Goal: Task Accomplishment & Management: Manage account settings

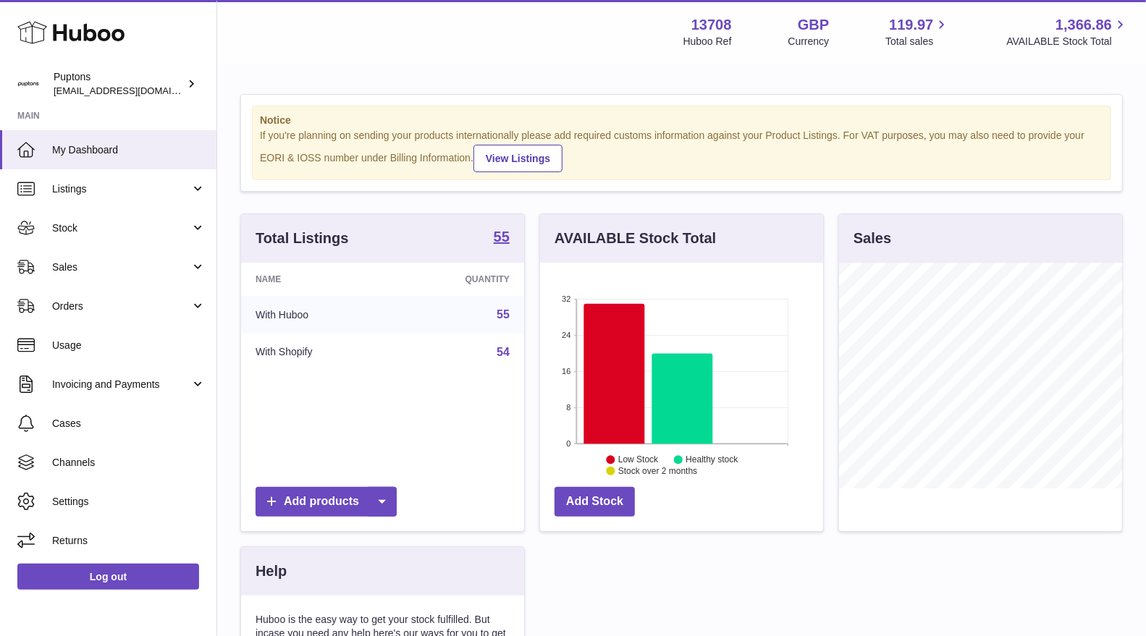
scroll to position [225, 283]
click at [82, 273] on span "Sales" at bounding box center [121, 268] width 138 height 14
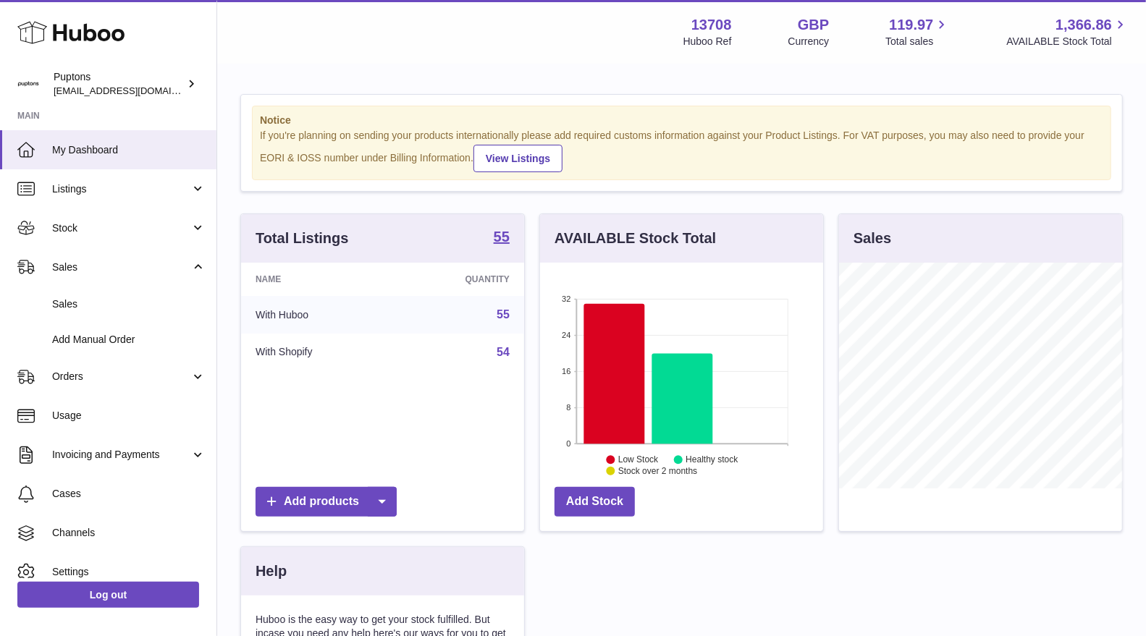
click at [85, 295] on link "Sales" at bounding box center [108, 304] width 216 height 35
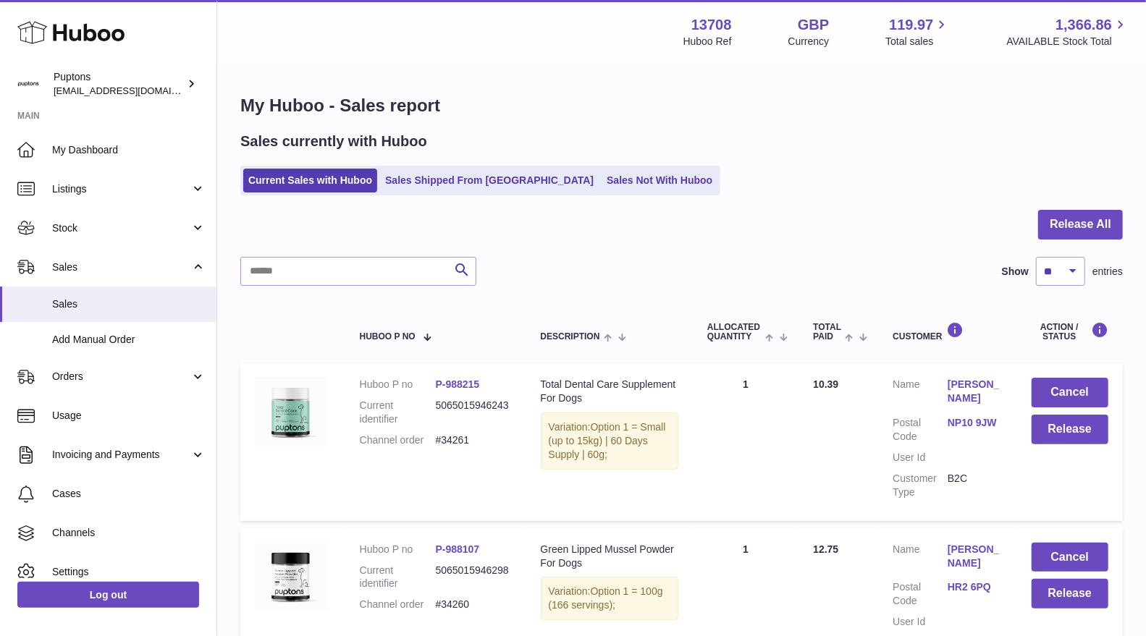
click at [620, 172] on link "Sales Not With Huboo" at bounding box center [659, 181] width 116 height 24
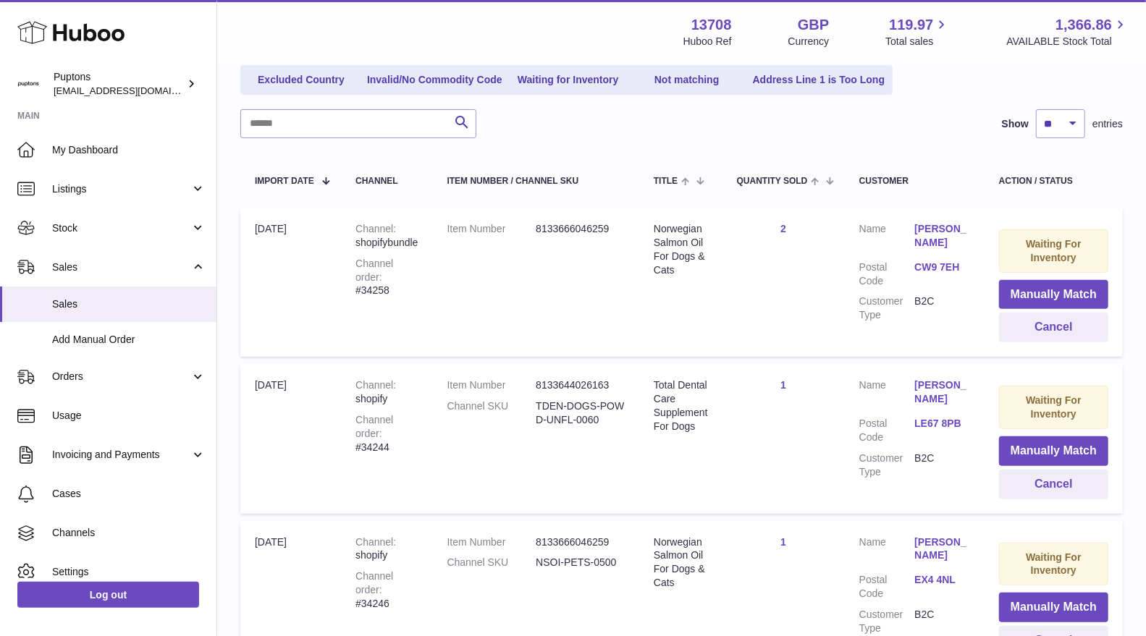
scroll to position [241, 0]
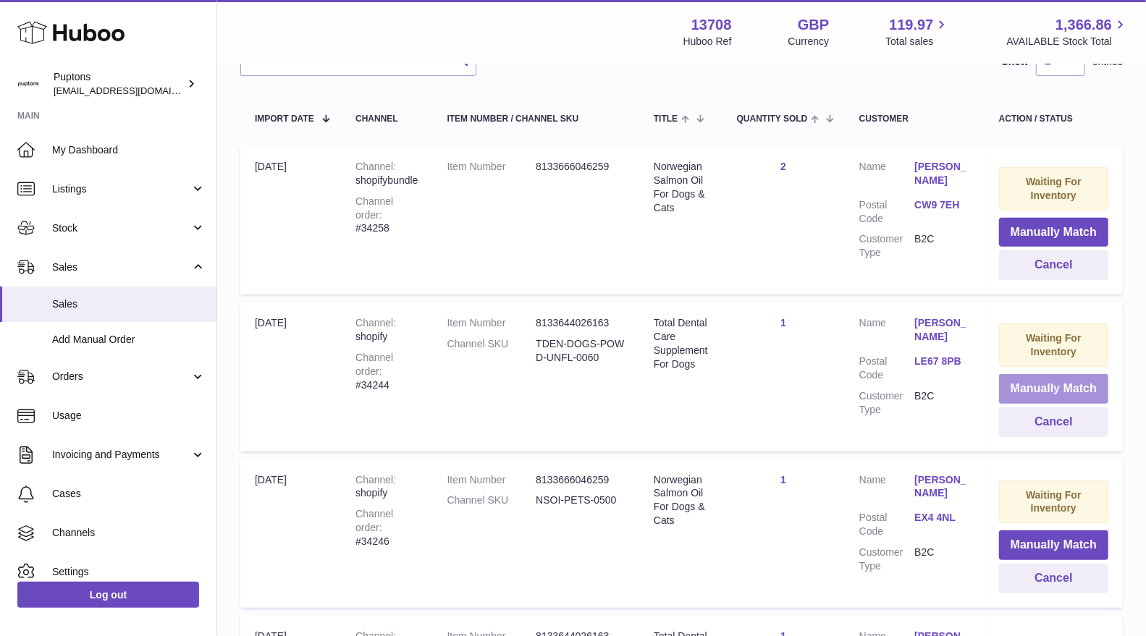
click at [1017, 382] on button "Manually Match" at bounding box center [1053, 389] width 109 height 30
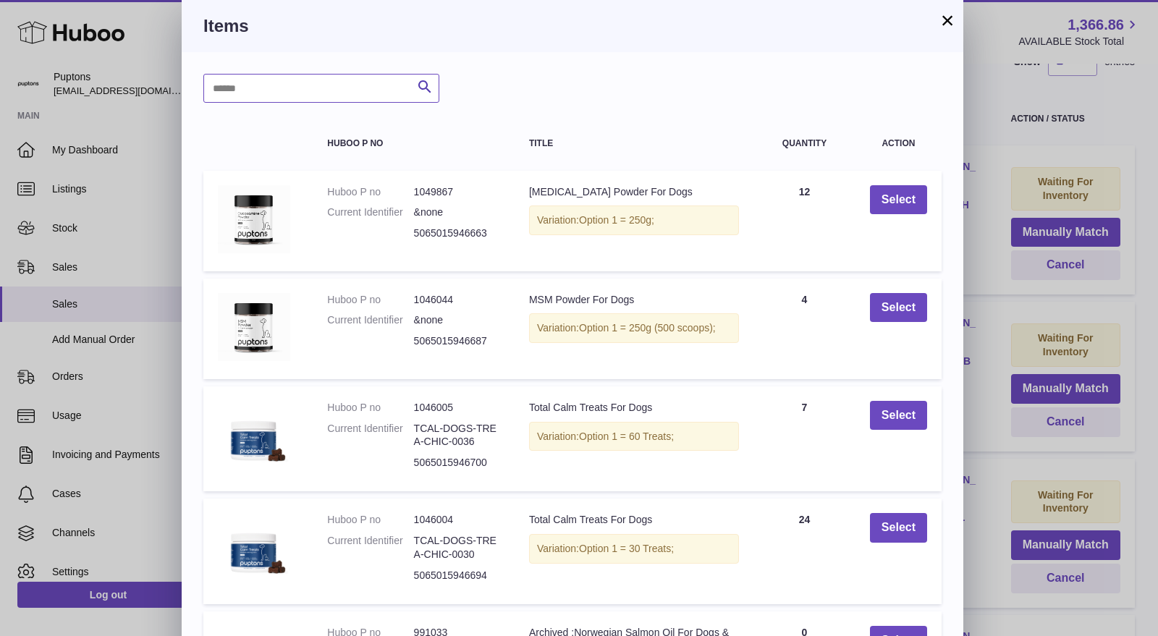
click at [364, 97] on input "text" at bounding box center [321, 88] width 236 height 29
type input "******"
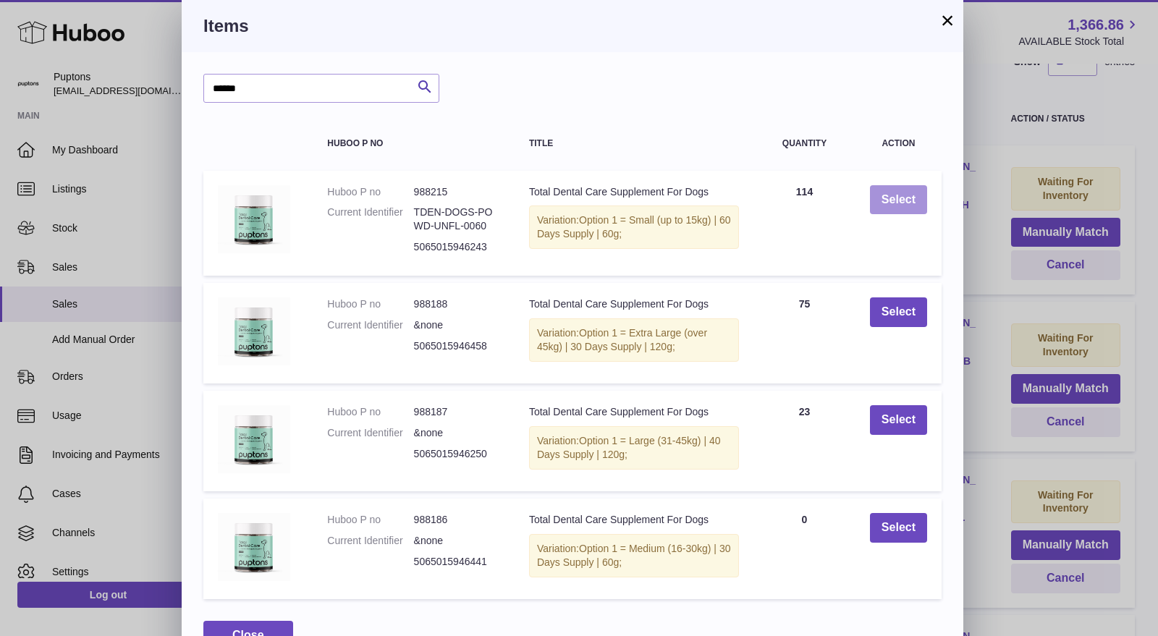
click at [887, 207] on button "Select" at bounding box center [898, 200] width 57 height 30
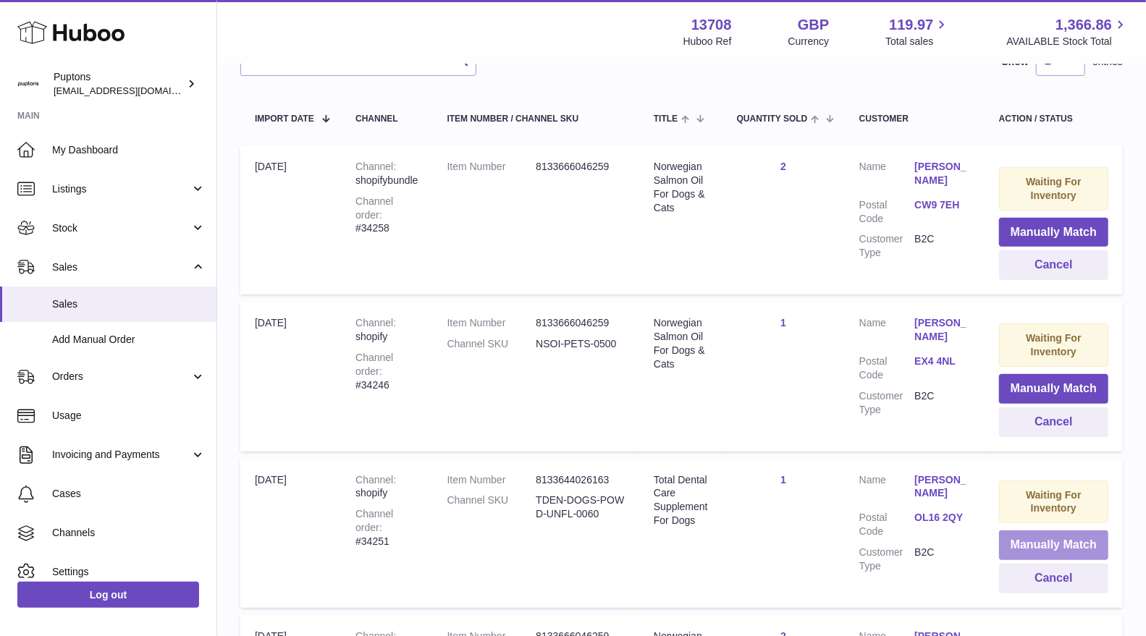
click at [1024, 538] on button "Manually Match" at bounding box center [1053, 546] width 109 height 30
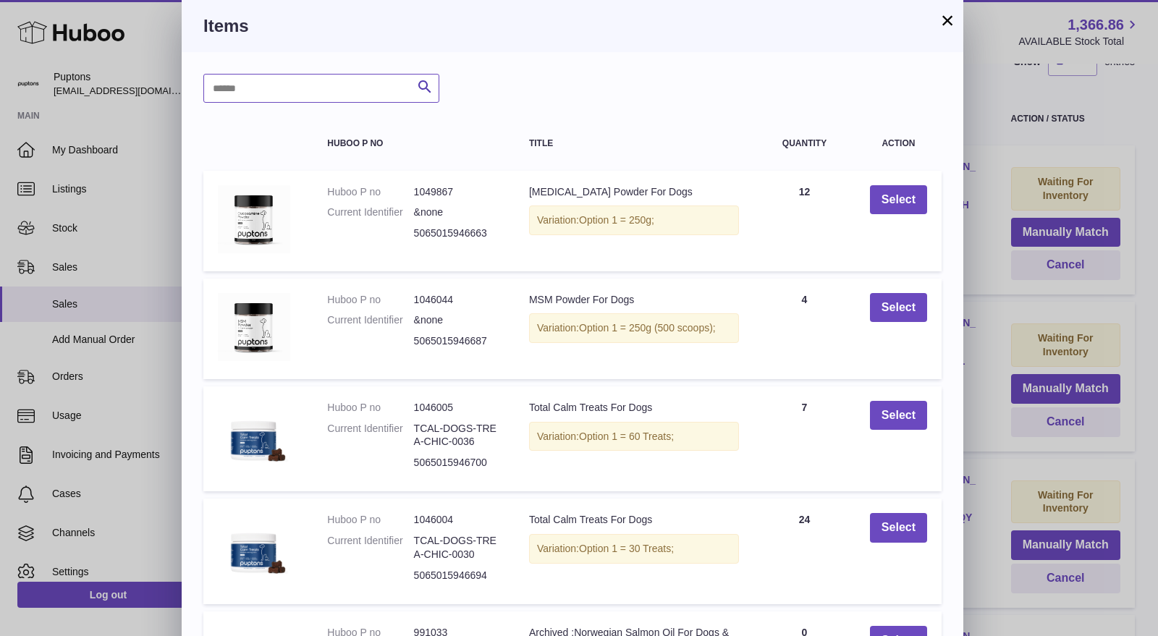
click at [298, 79] on input "text" at bounding box center [321, 88] width 236 height 29
type input "******"
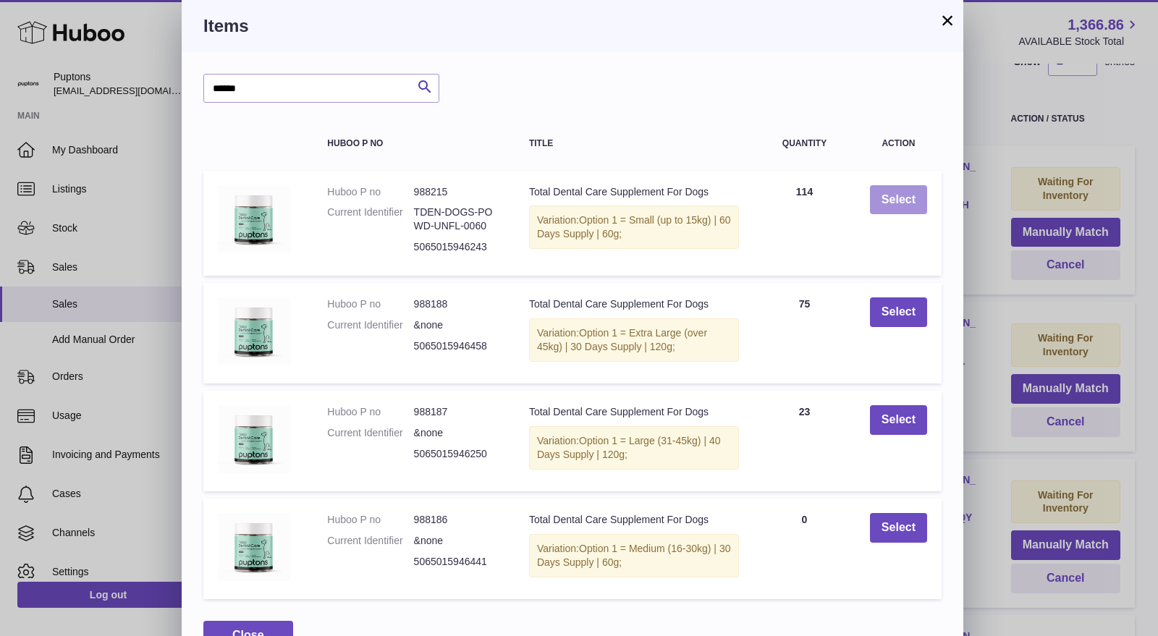
click at [882, 198] on button "Select" at bounding box center [898, 200] width 57 height 30
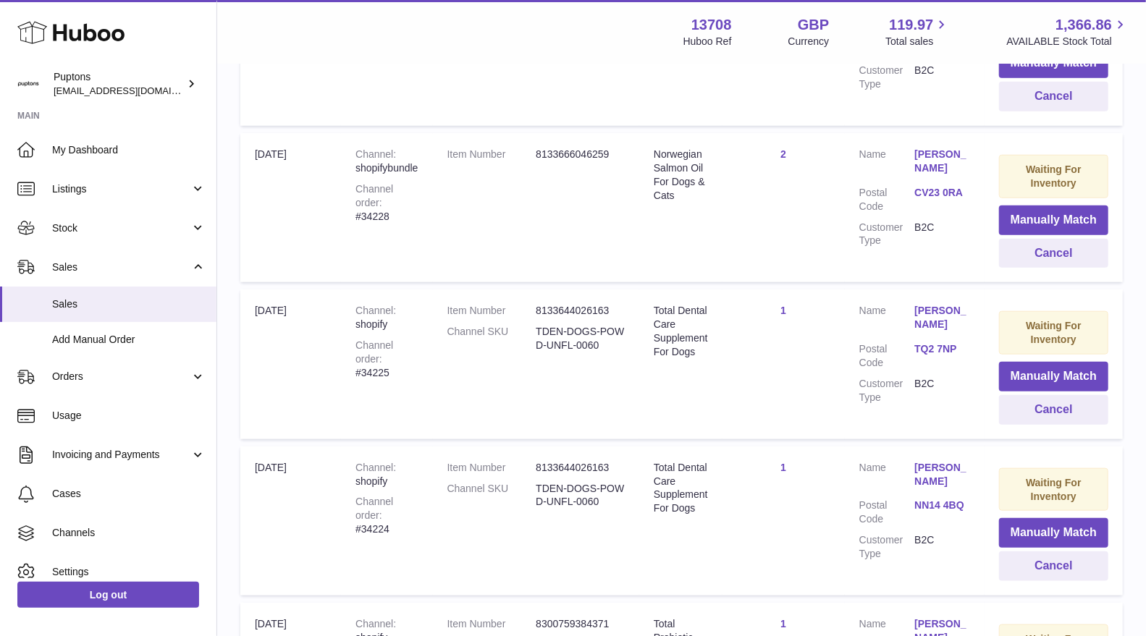
scroll to position [724, 0]
click at [1024, 374] on button "Manually Match" at bounding box center [1053, 376] width 109 height 30
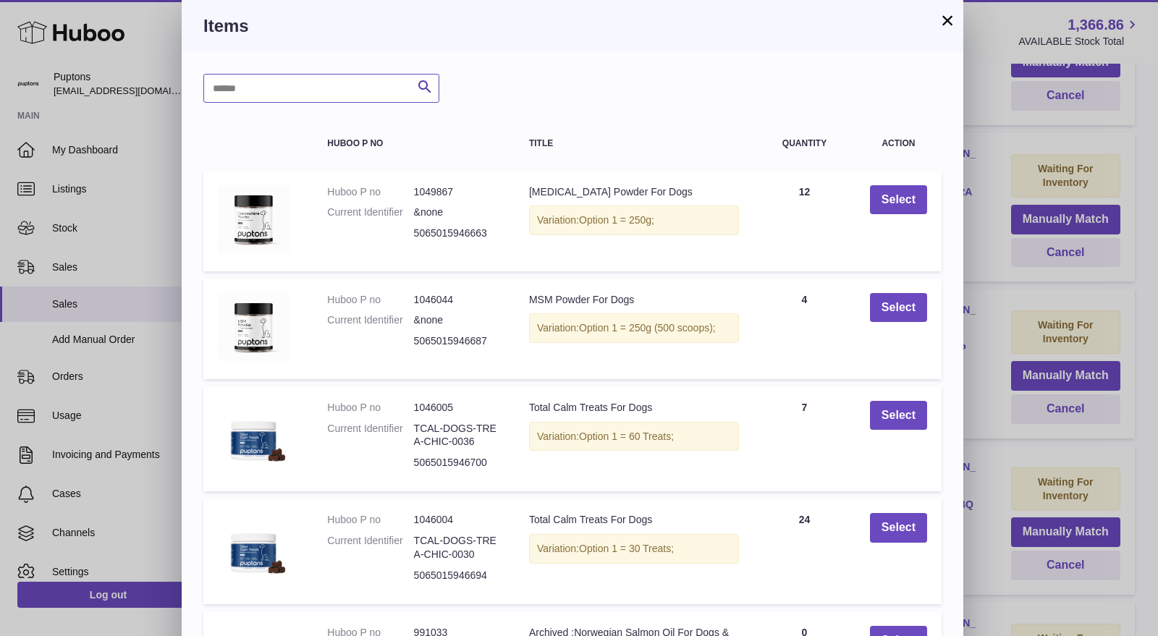
click at [337, 91] on input "text" at bounding box center [321, 88] width 236 height 29
type input "******"
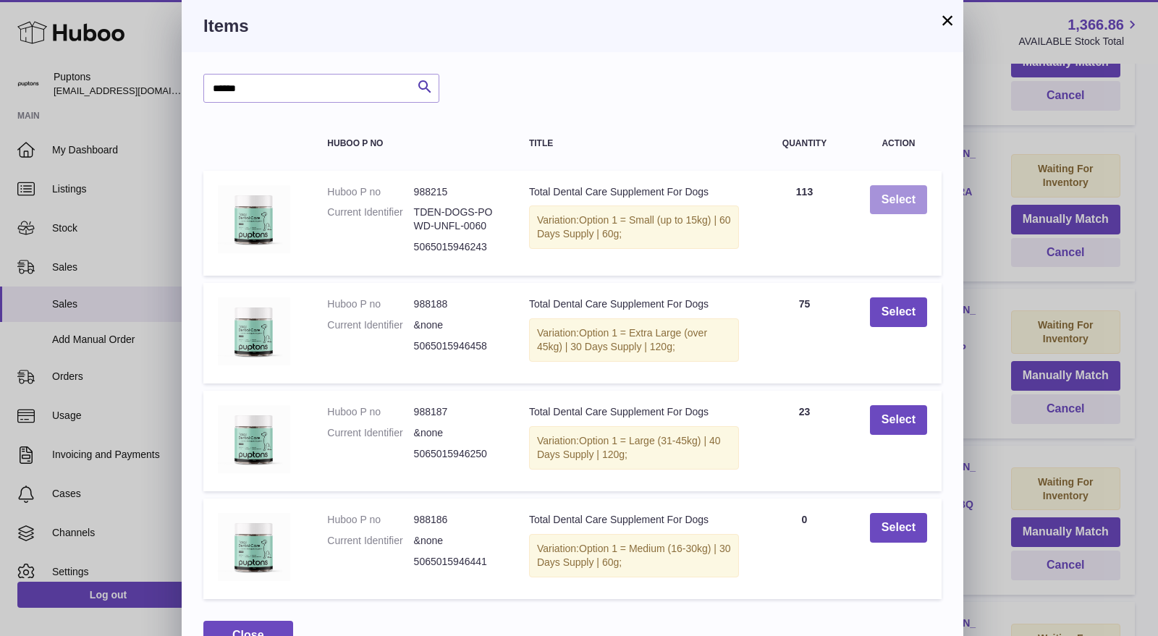
click at [878, 195] on button "Select" at bounding box center [898, 200] width 57 height 30
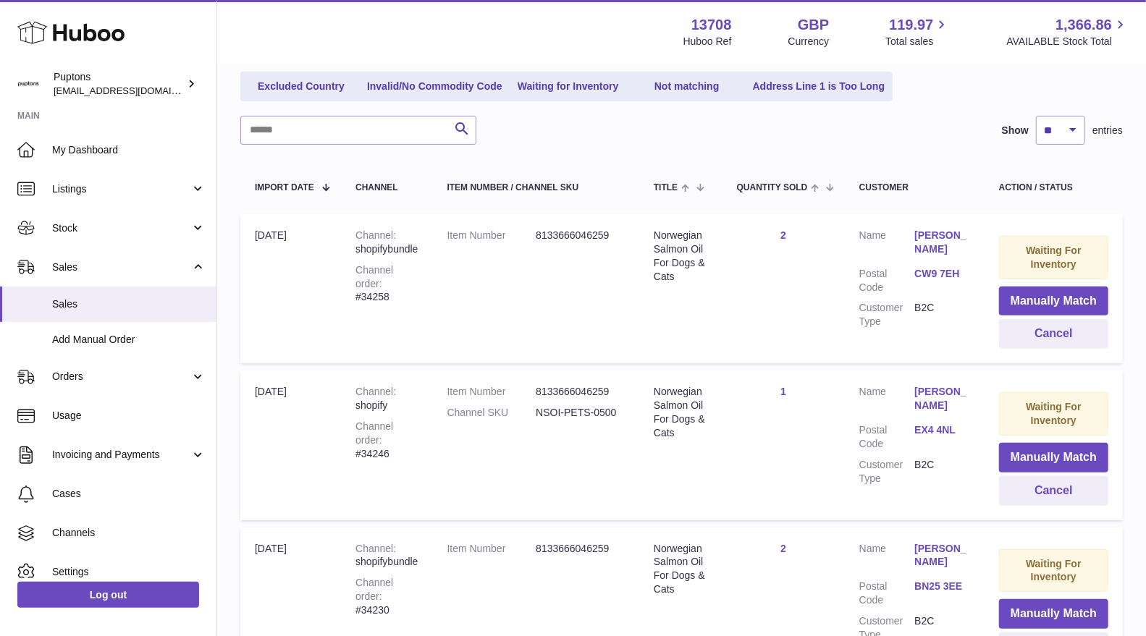
scroll to position [4, 0]
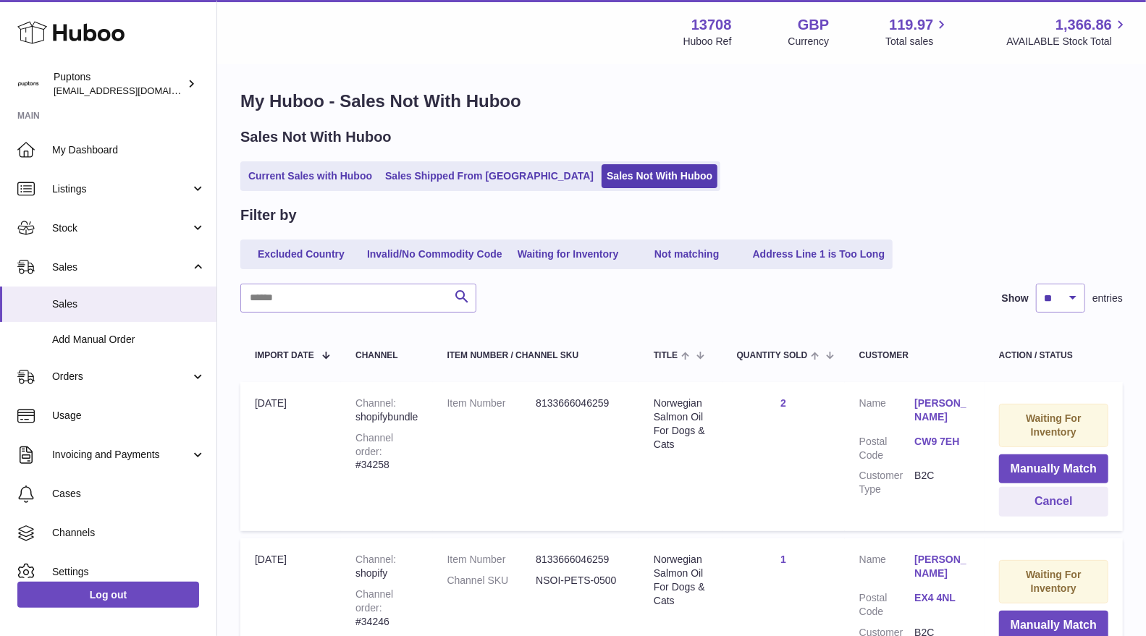
click at [412, 451] on div "Channel order #34258" at bounding box center [386, 451] width 62 height 41
copy div "34258"
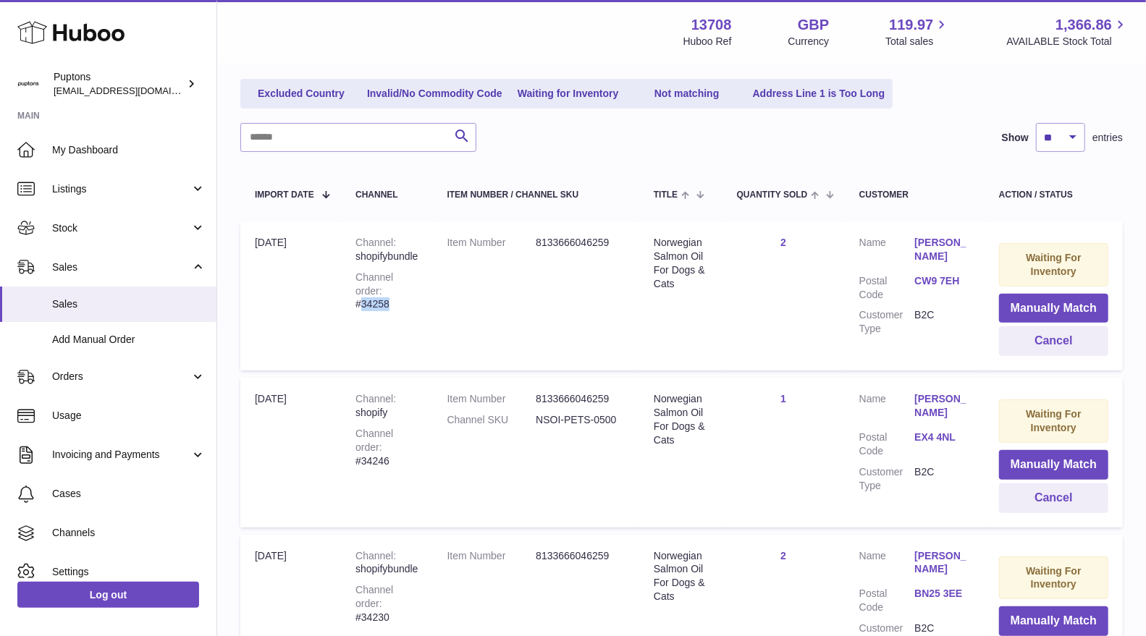
scroll to position [85, 0]
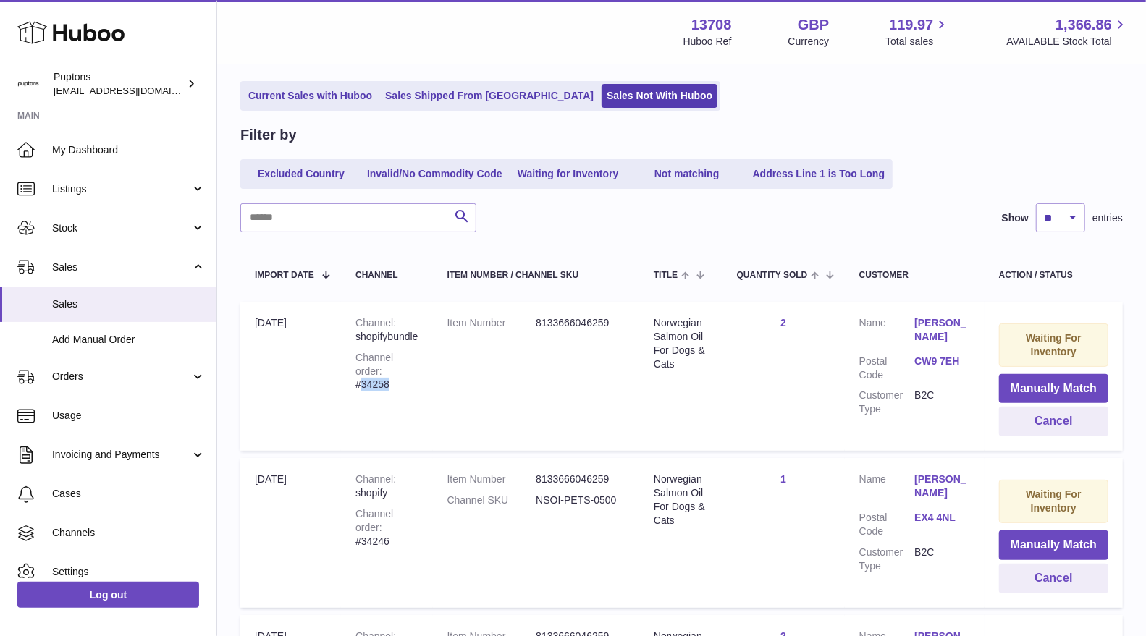
click at [274, 95] on link "Current Sales with Huboo" at bounding box center [310, 96] width 134 height 24
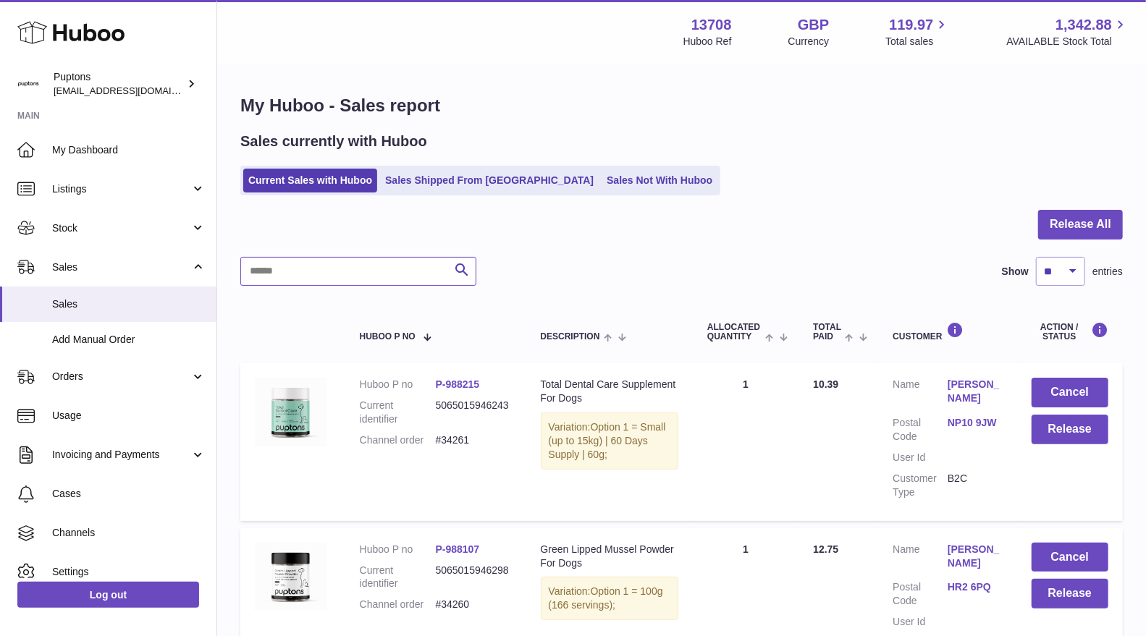
click at [320, 264] on input "text" at bounding box center [358, 271] width 236 height 29
paste input "*****"
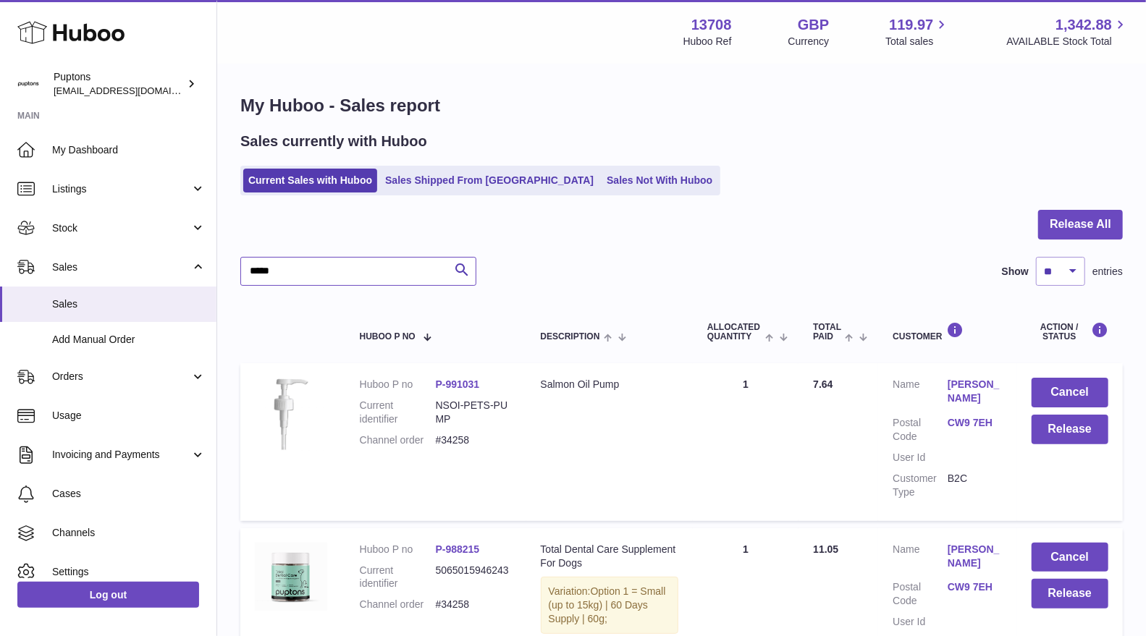
scroll to position [161, 0]
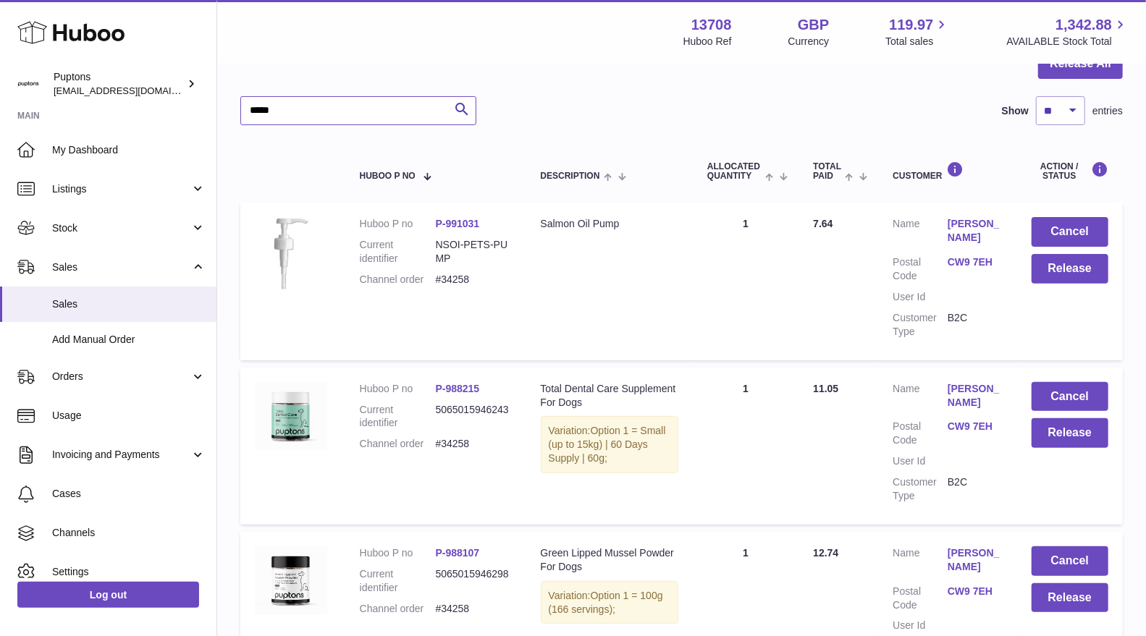
type input "*****"
click at [1052, 232] on button "Cancel" at bounding box center [1069, 232] width 77 height 30
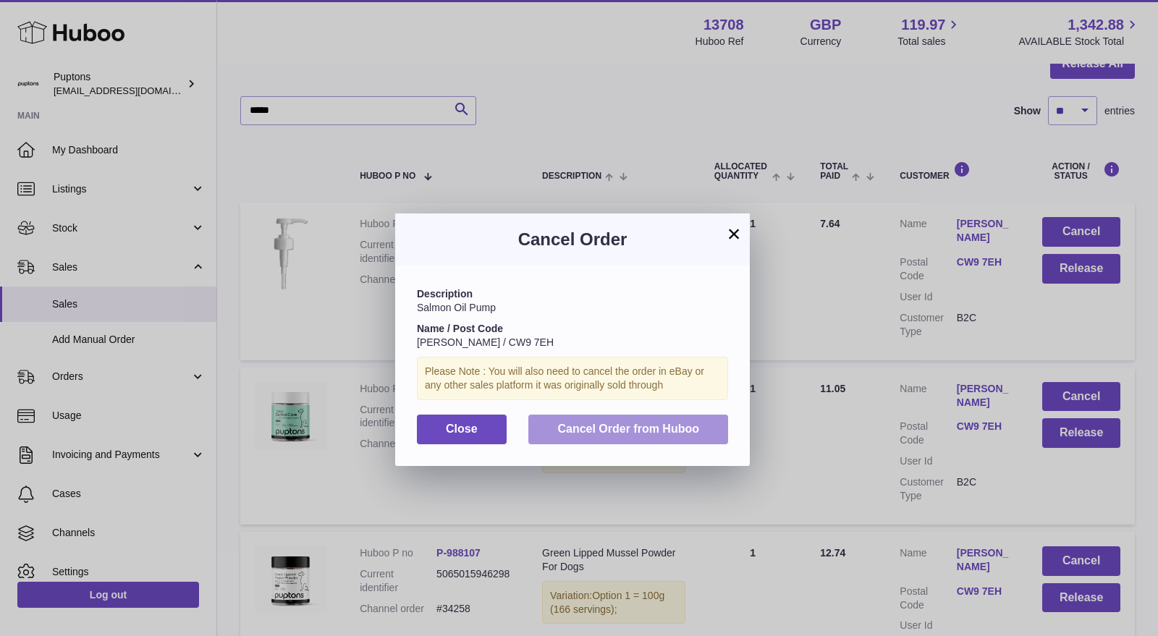
drag, startPoint x: 647, startPoint y: 428, endPoint x: 684, endPoint y: 431, distance: 37.0
click at [648, 428] on span "Cancel Order from Huboo" at bounding box center [628, 429] width 142 height 12
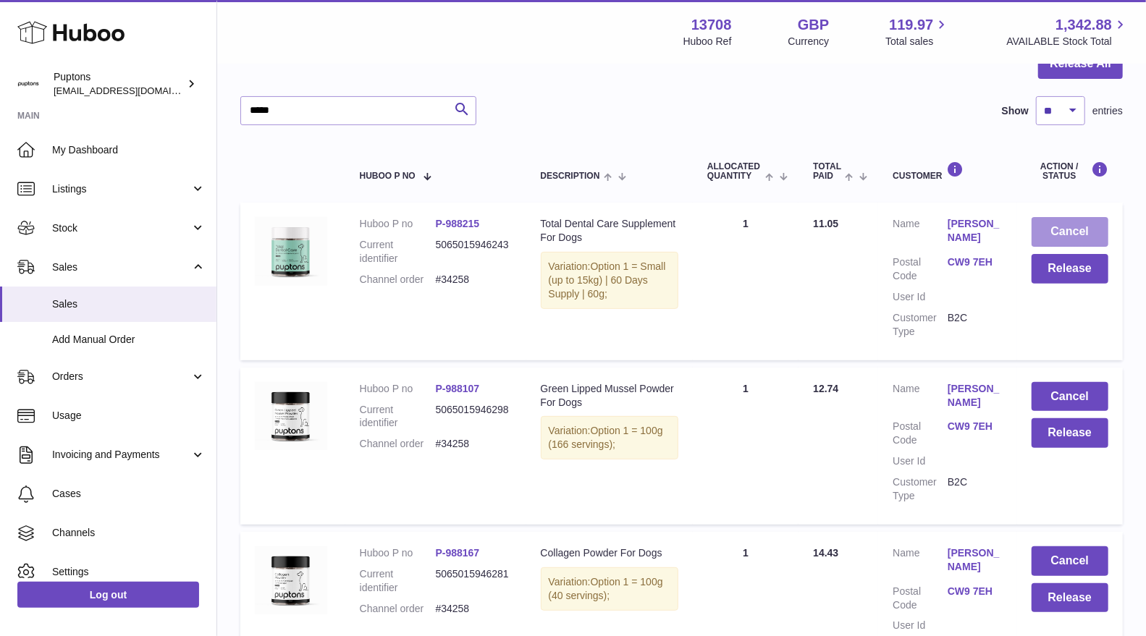
click at [1053, 232] on button "Cancel" at bounding box center [1069, 232] width 77 height 30
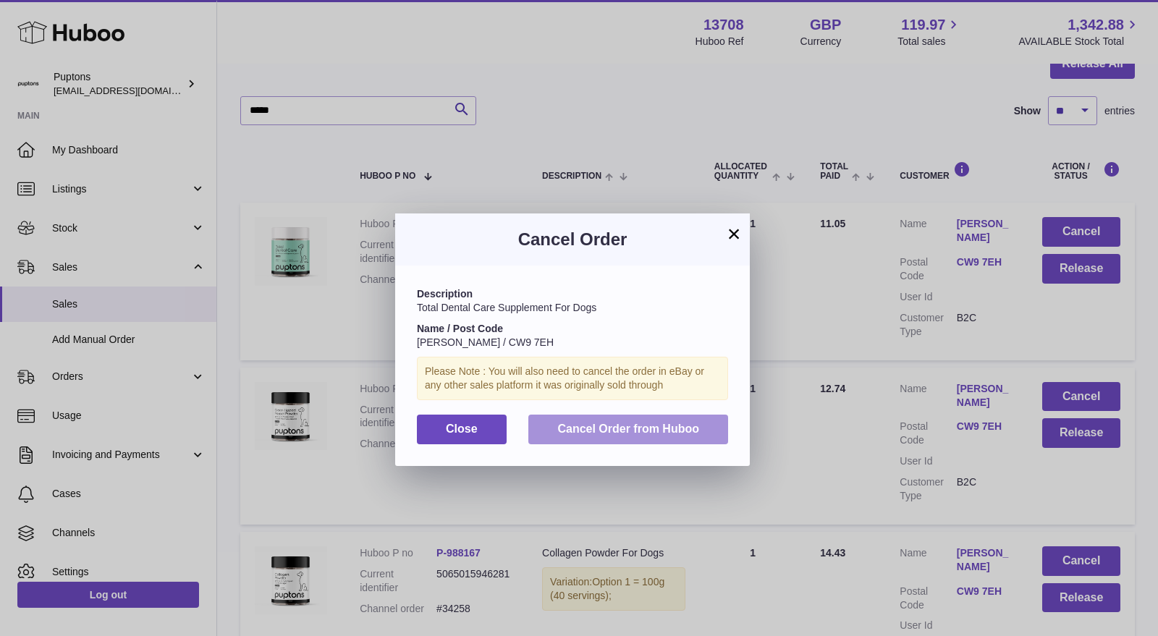
click at [650, 427] on span "Cancel Order from Huboo" at bounding box center [628, 429] width 142 height 12
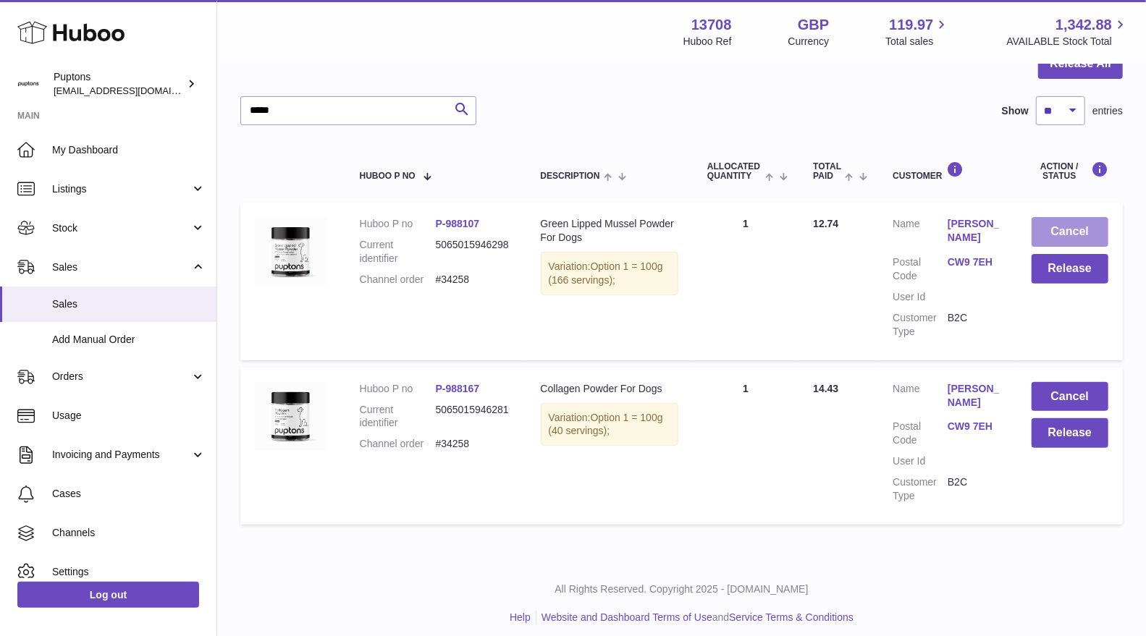
click at [1050, 221] on button "Cancel" at bounding box center [1069, 232] width 77 height 30
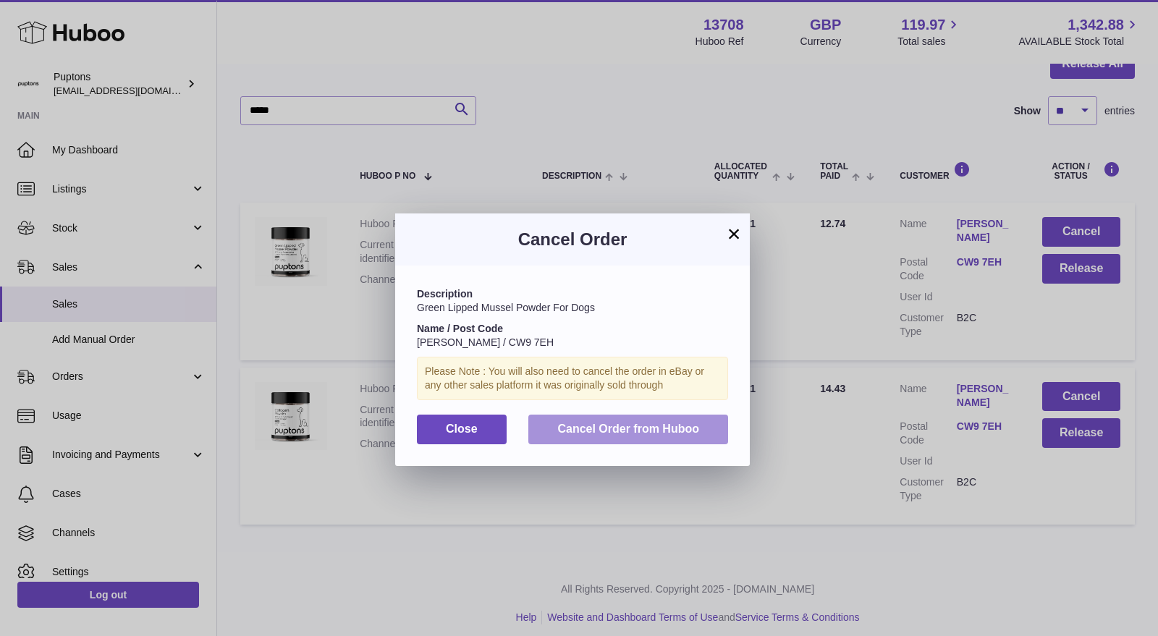
click at [693, 431] on span "Cancel Order from Huboo" at bounding box center [628, 429] width 142 height 12
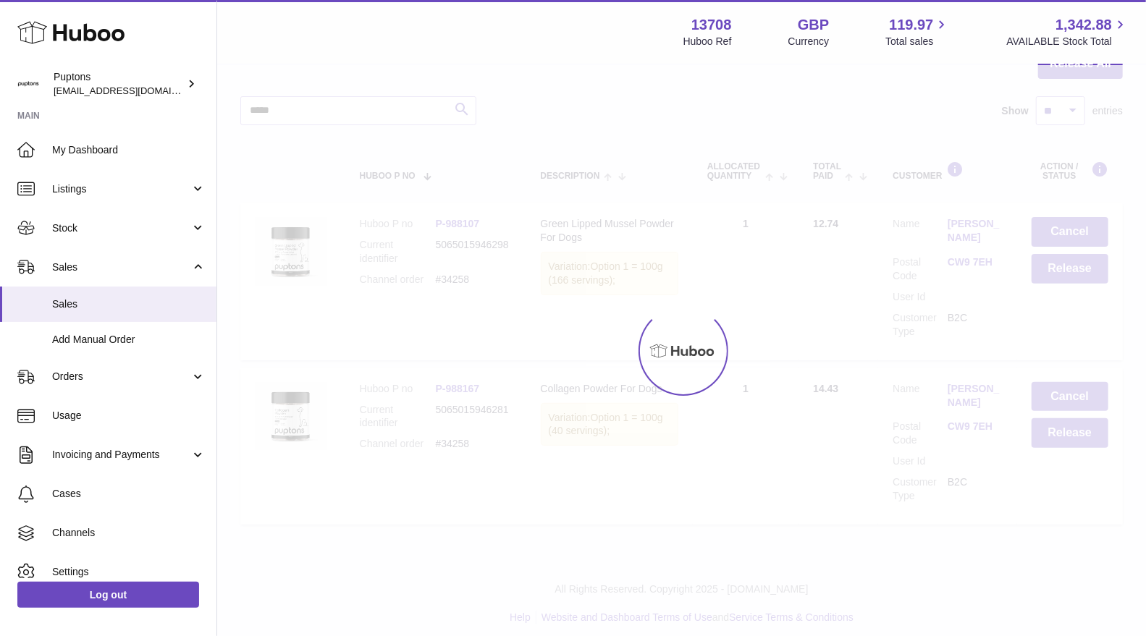
scroll to position [6, 0]
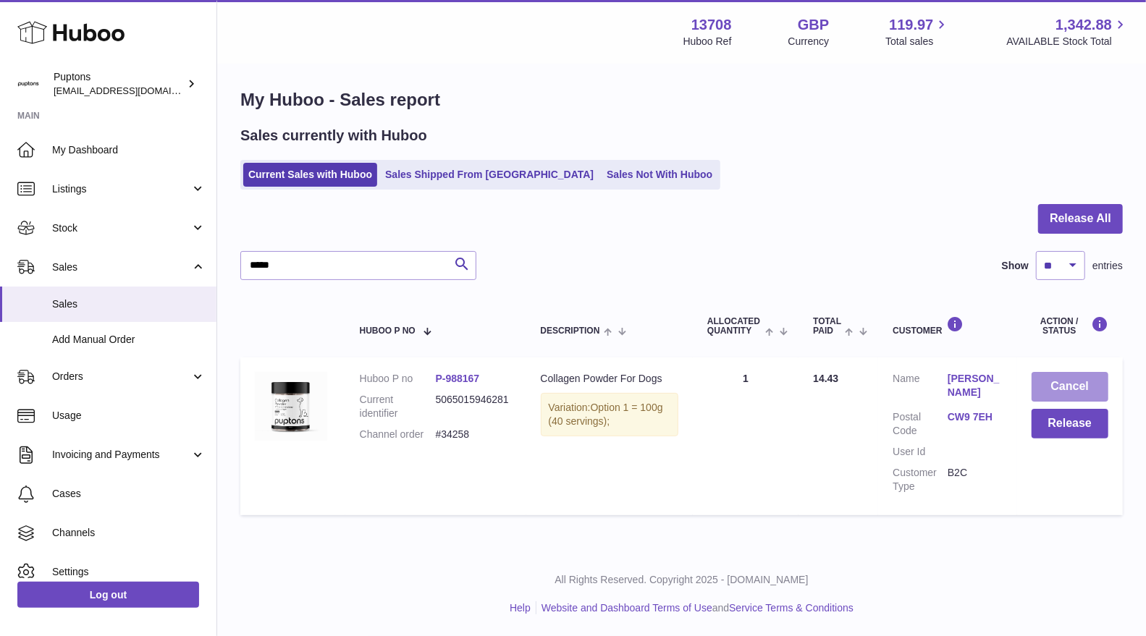
click at [1055, 394] on button "Cancel" at bounding box center [1069, 387] width 77 height 30
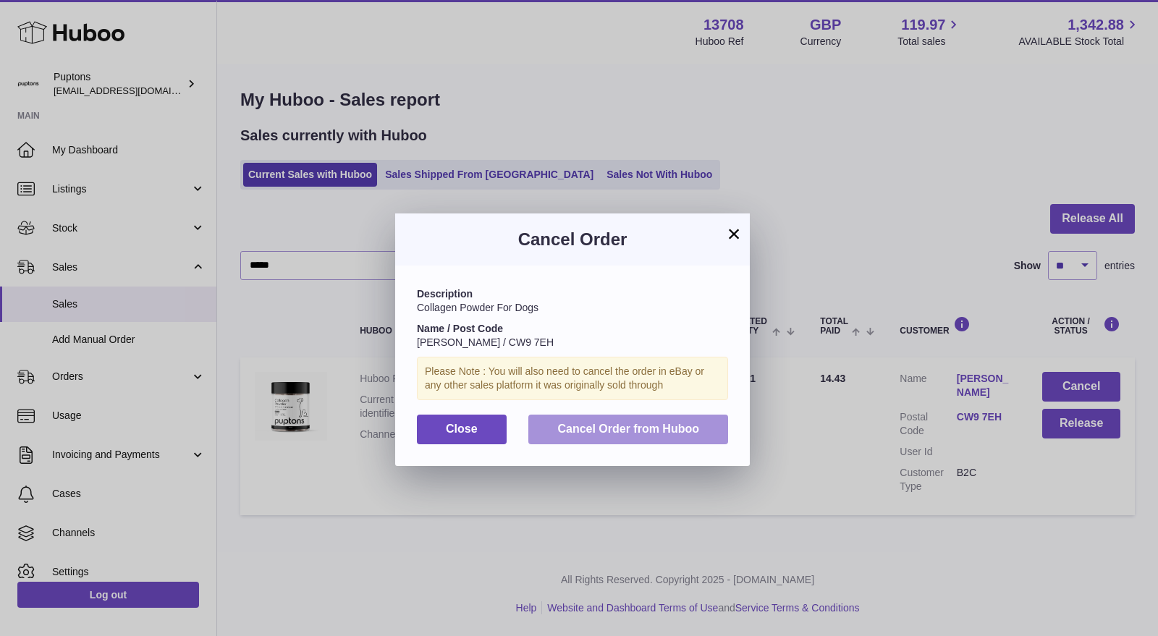
click at [641, 435] on span "Cancel Order from Huboo" at bounding box center [628, 429] width 142 height 12
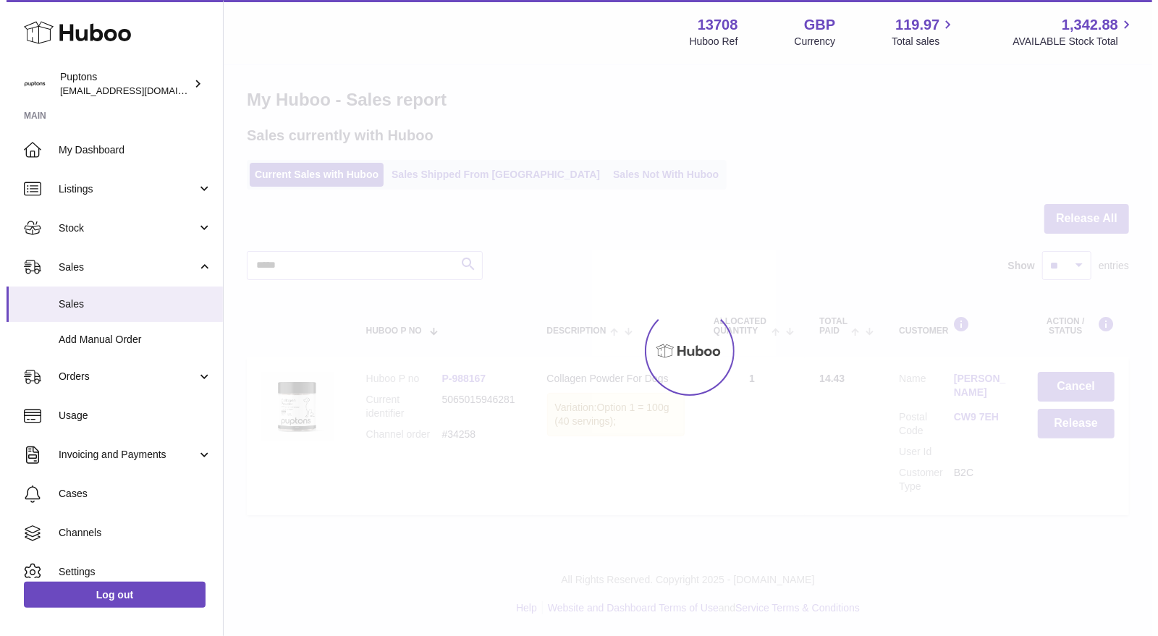
scroll to position [0, 0]
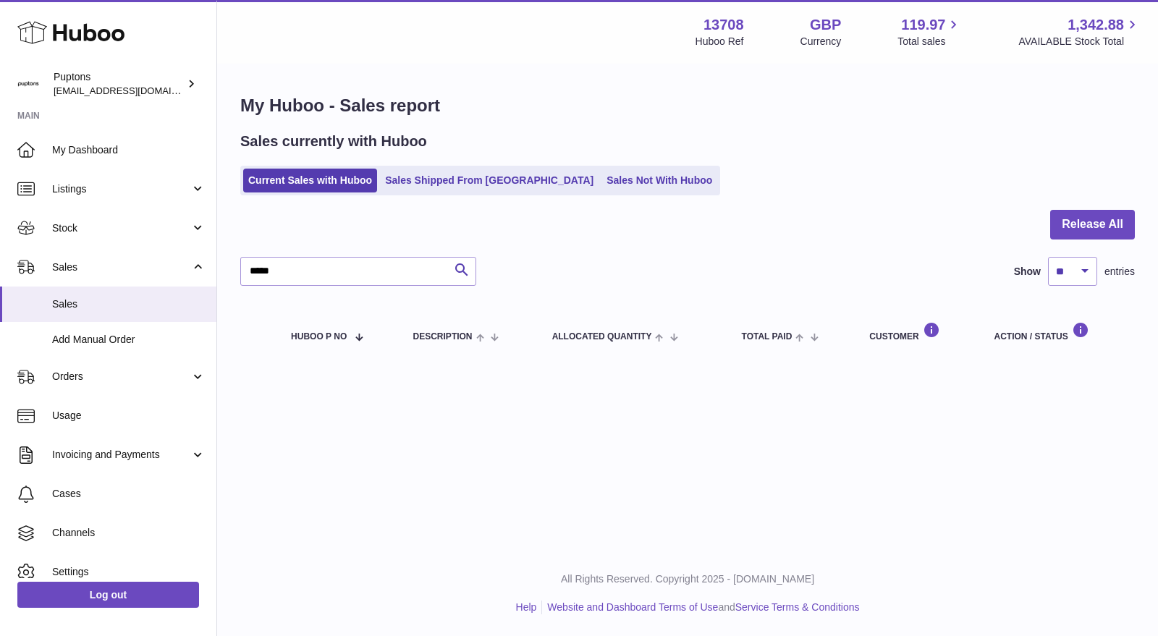
click at [629, 184] on link "Sales Not With Huboo" at bounding box center [659, 181] width 116 height 24
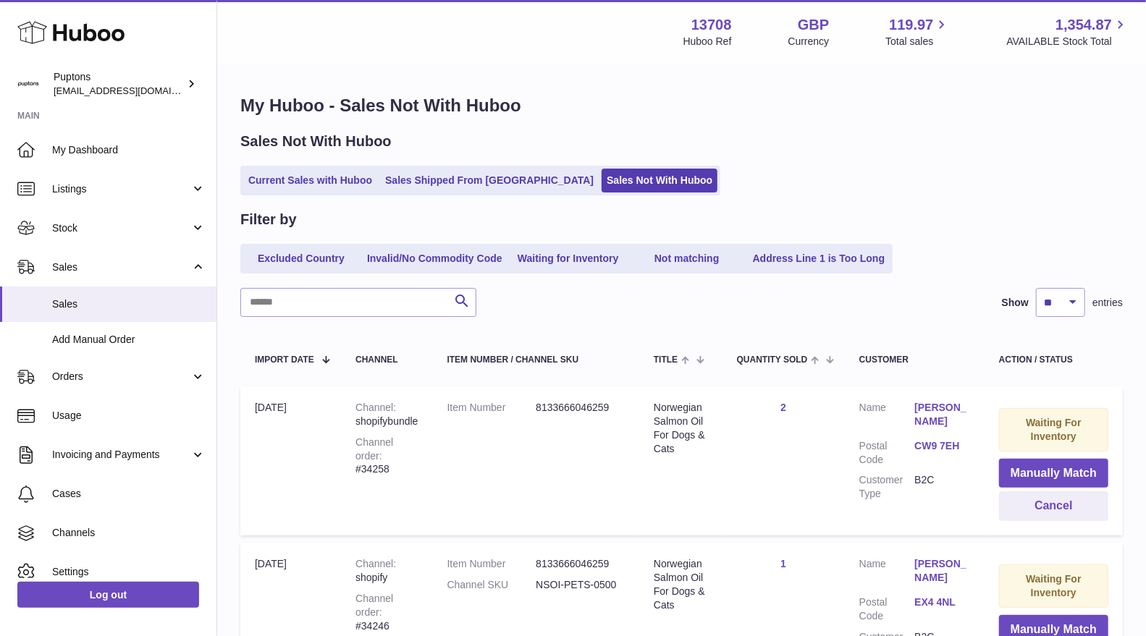
click at [338, 305] on input "text" at bounding box center [358, 302] width 236 height 29
paste input "*****"
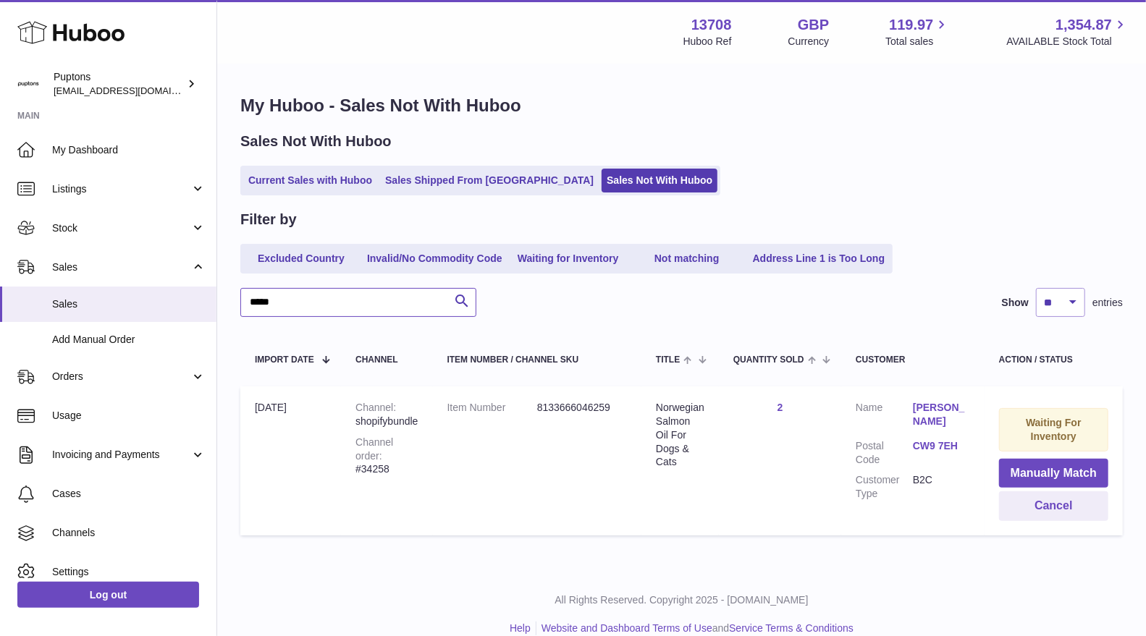
type input "*****"
click at [1018, 516] on button "Cancel" at bounding box center [1053, 506] width 109 height 30
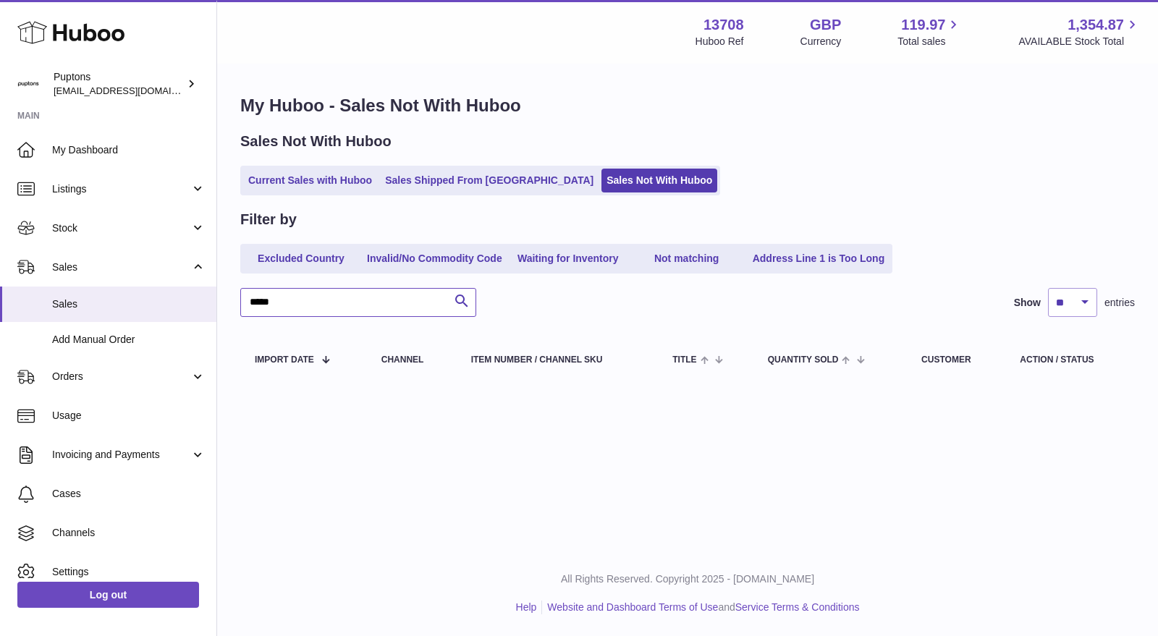
drag, startPoint x: 313, startPoint y: 305, endPoint x: 215, endPoint y: 300, distance: 98.6
click at [215, 300] on div "Huboo Puptons hello@puptons.com Main My Dashboard Listings Not with Huboo Listi…" at bounding box center [579, 318] width 1158 height 636
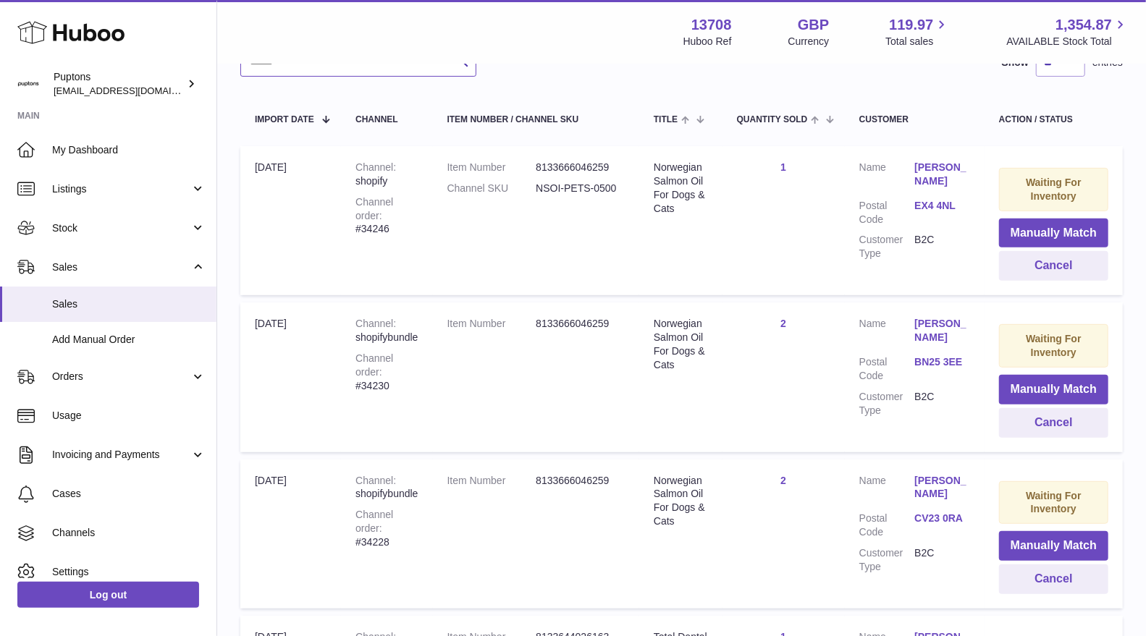
scroll to position [241, 0]
click at [405, 216] on div "Channel order #34246" at bounding box center [386, 215] width 62 height 41
copy div "34246"
click at [413, 208] on div "Channel order #34246" at bounding box center [386, 215] width 62 height 41
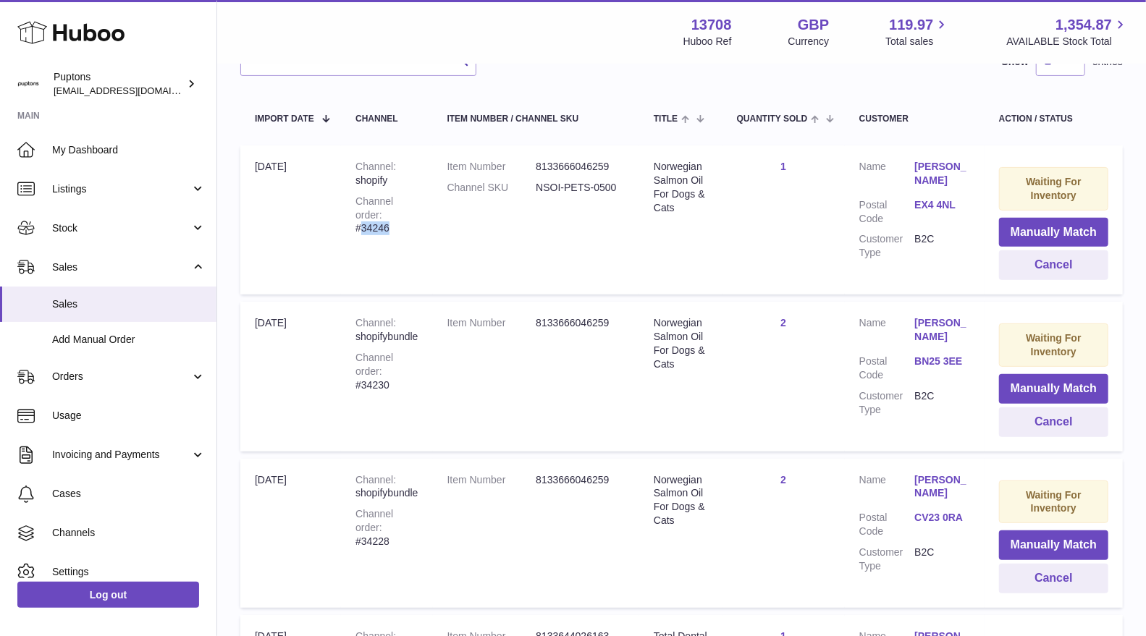
click at [413, 208] on div "Channel order #34246" at bounding box center [386, 215] width 62 height 41
drag, startPoint x: 1047, startPoint y: 269, endPoint x: 910, endPoint y: 257, distance: 138.0
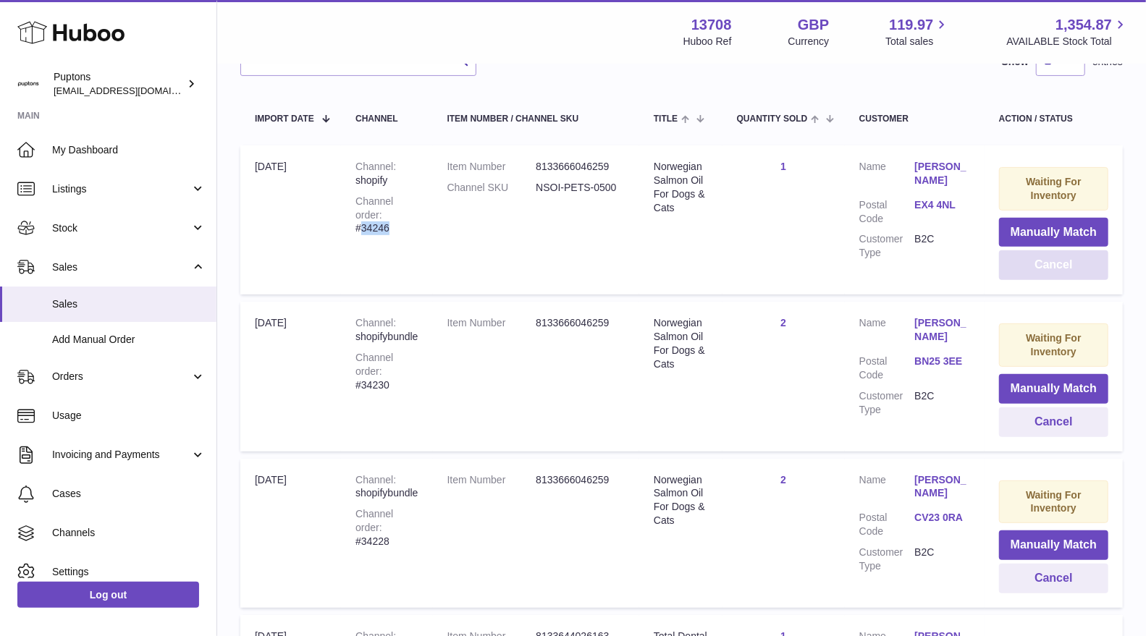
click at [1046, 269] on button "Cancel" at bounding box center [1053, 265] width 109 height 30
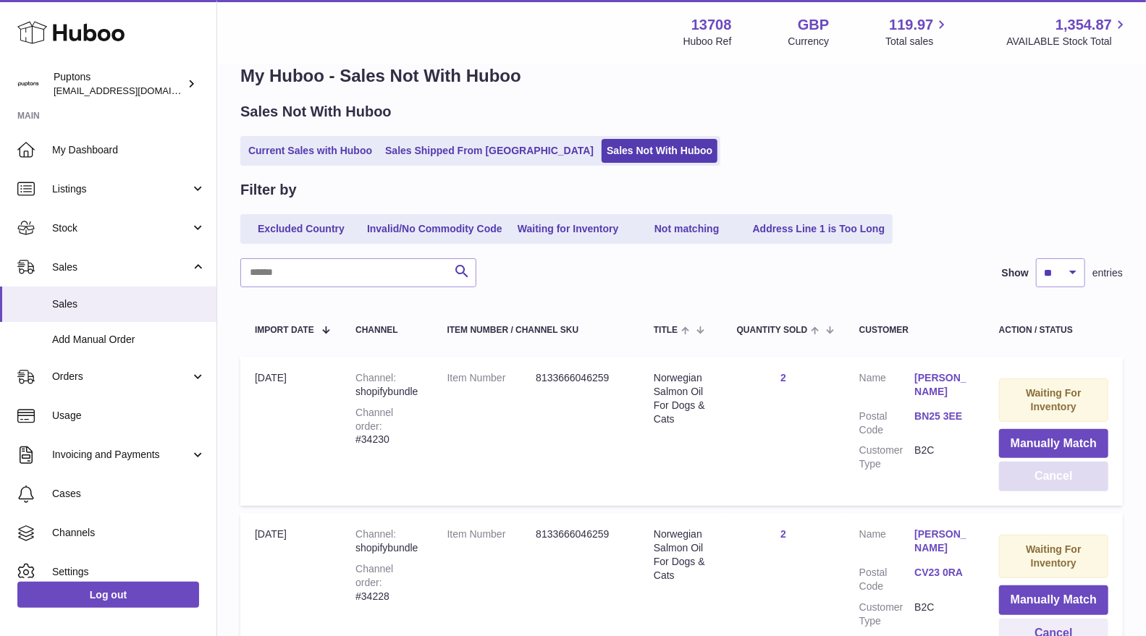
scroll to position [0, 0]
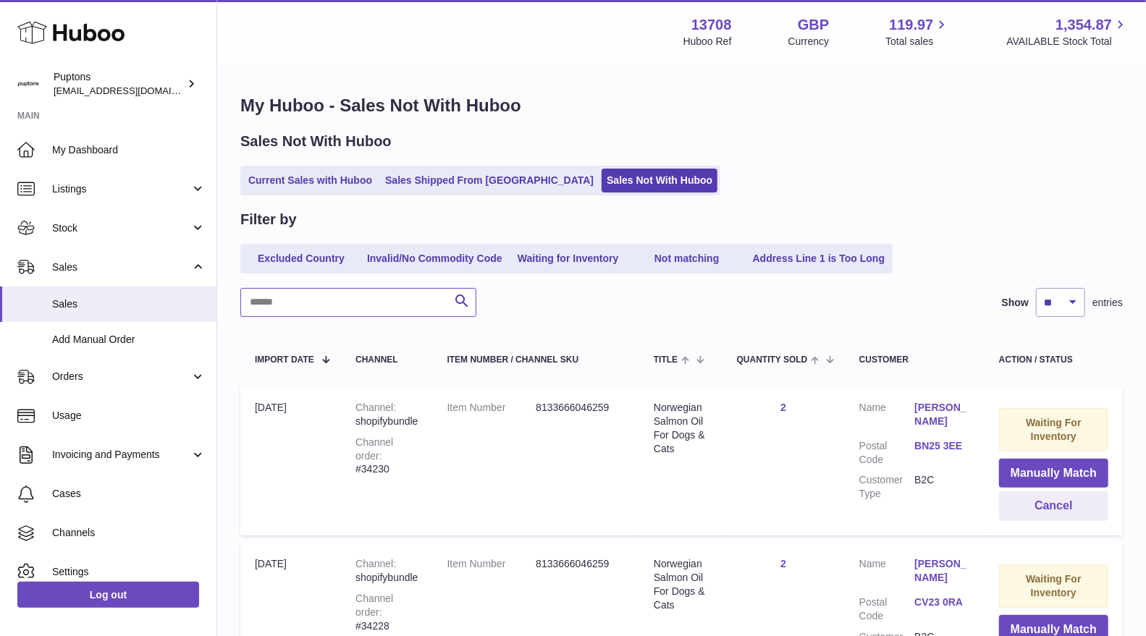
click at [321, 306] on input "text" at bounding box center [358, 302] width 236 height 29
click at [316, 186] on link "Current Sales with Huboo" at bounding box center [310, 181] width 134 height 24
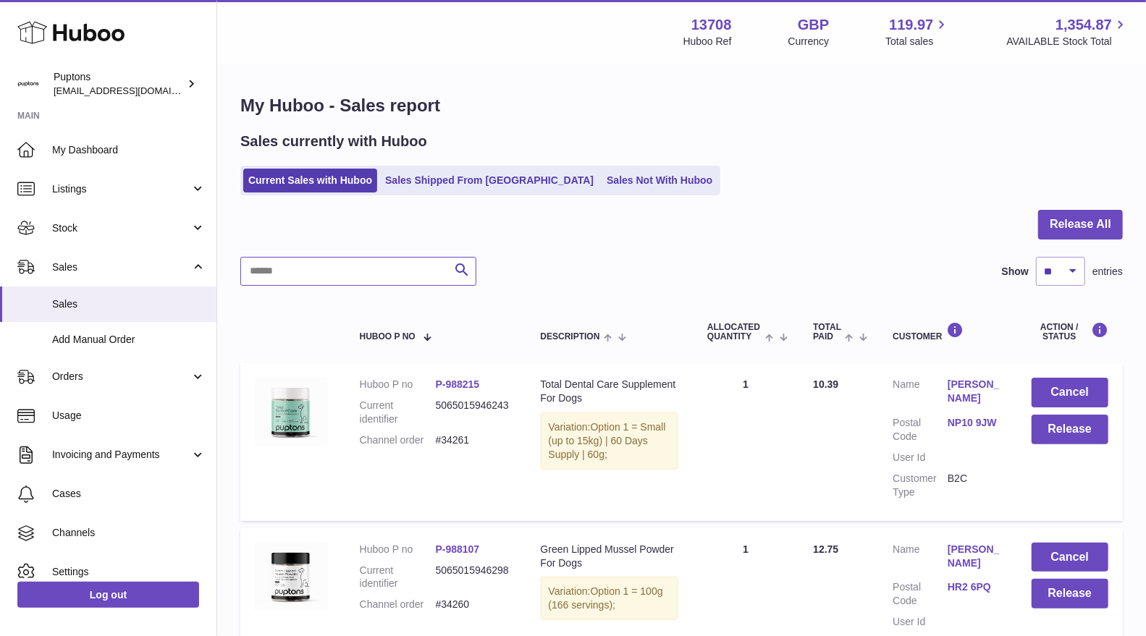
click at [287, 273] on input "text" at bounding box center [358, 271] width 236 height 29
paste input "*****"
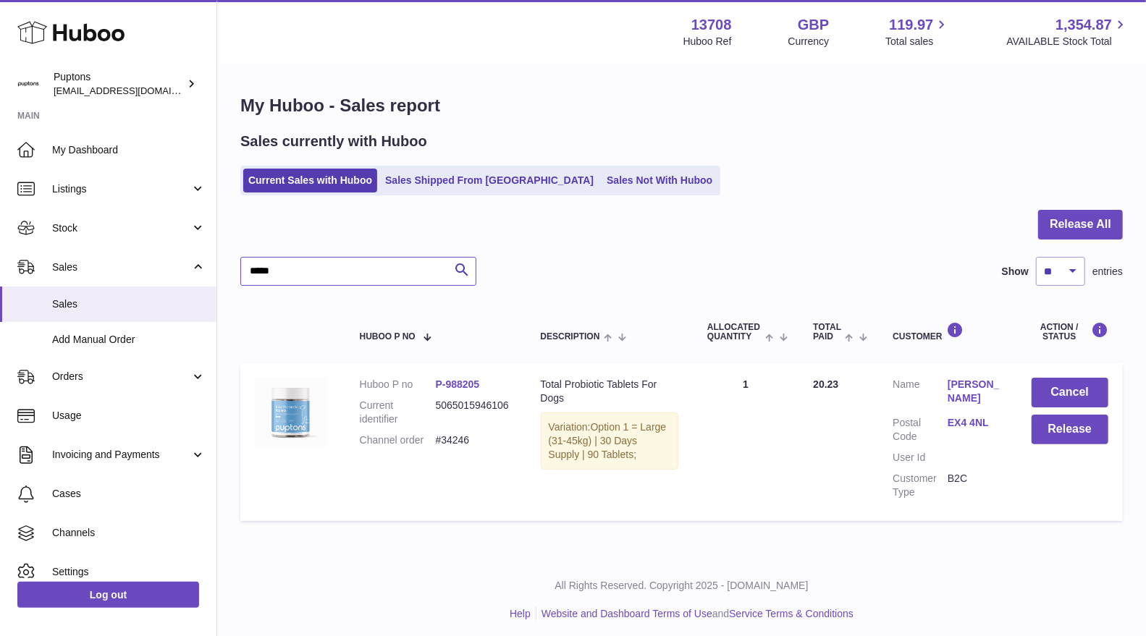
type input "*****"
click at [1049, 394] on button "Cancel" at bounding box center [1069, 393] width 77 height 30
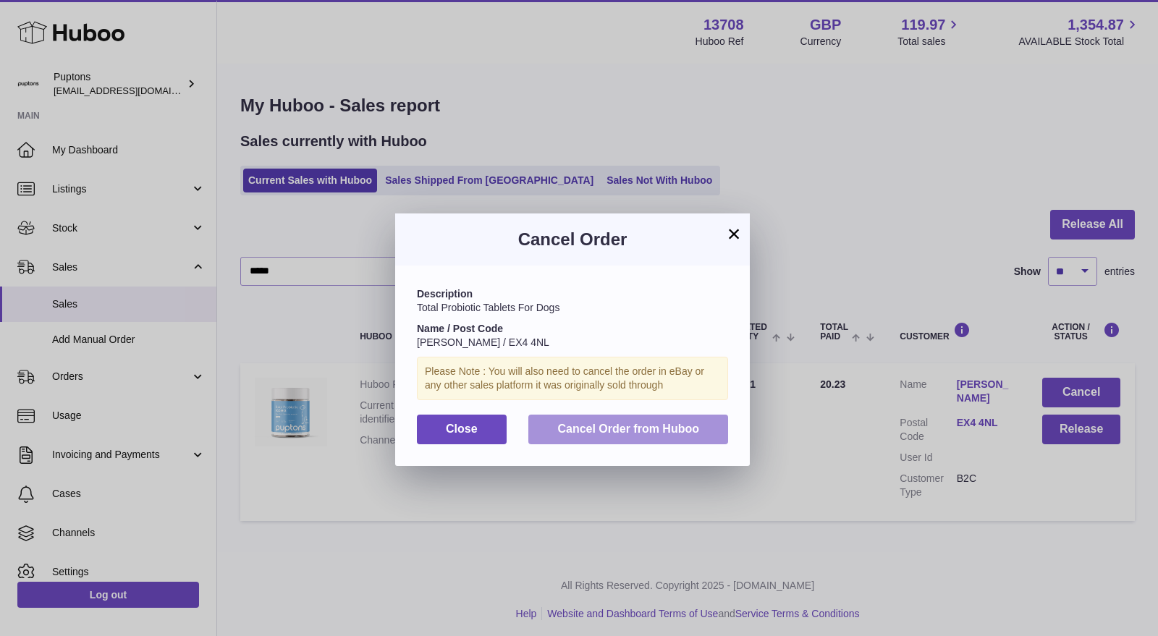
click at [619, 436] on button "Cancel Order from Huboo" at bounding box center [628, 430] width 200 height 30
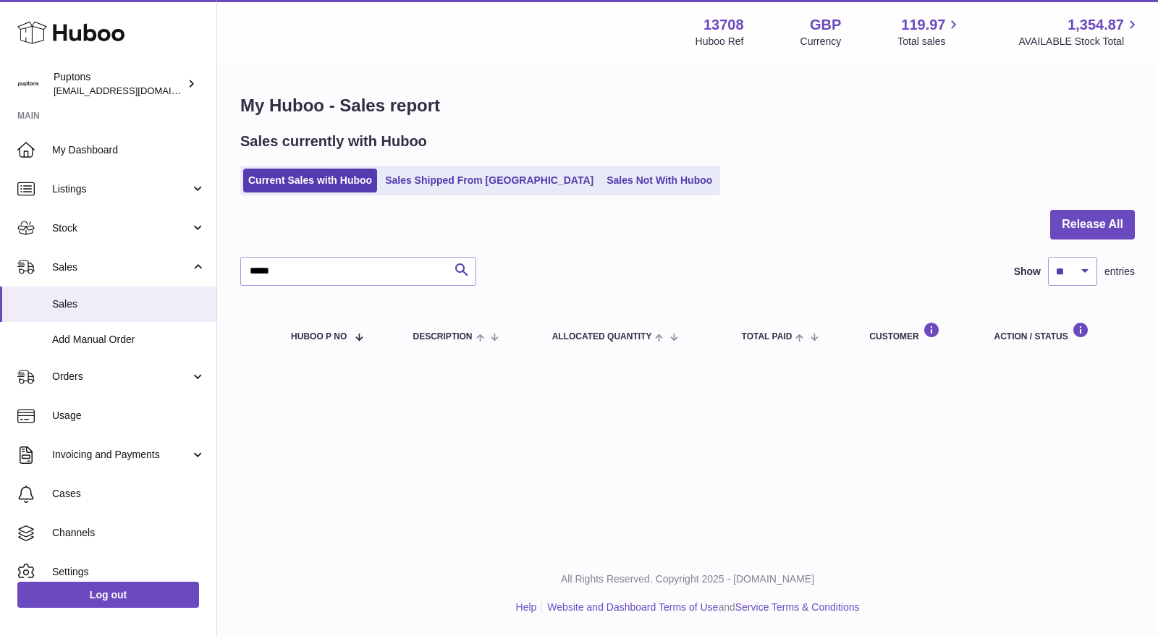
click at [601, 182] on link "Sales Not With Huboo" at bounding box center [659, 181] width 116 height 24
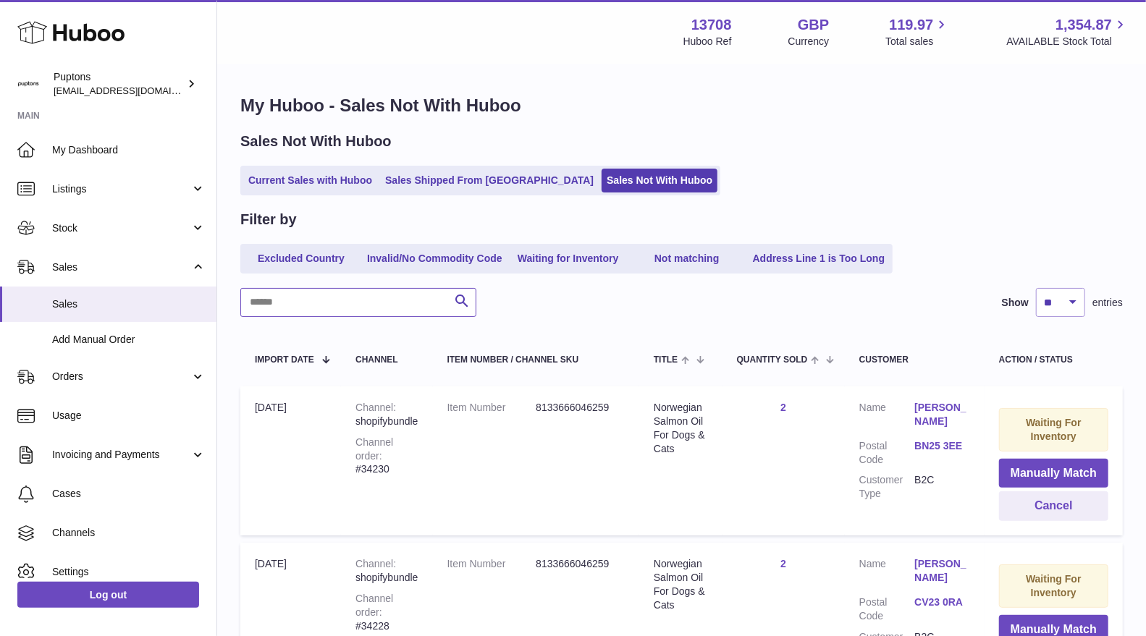
click at [295, 302] on input "text" at bounding box center [358, 302] width 236 height 29
paste input "*****"
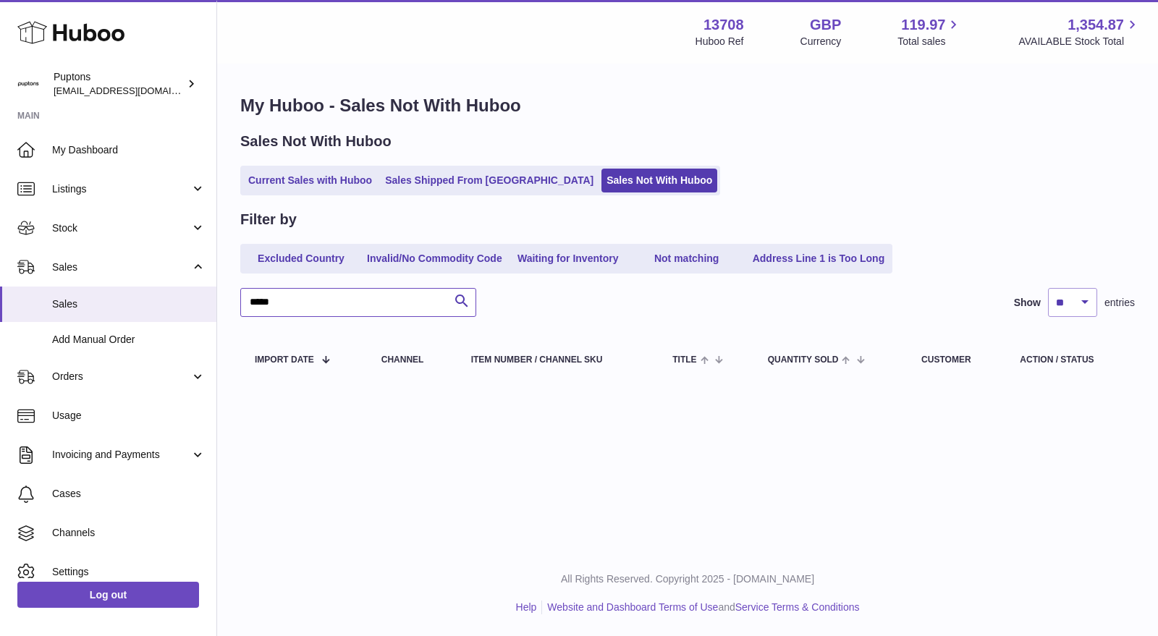
type input "*****"
click at [305, 175] on link "Current Sales with Huboo" at bounding box center [310, 181] width 134 height 24
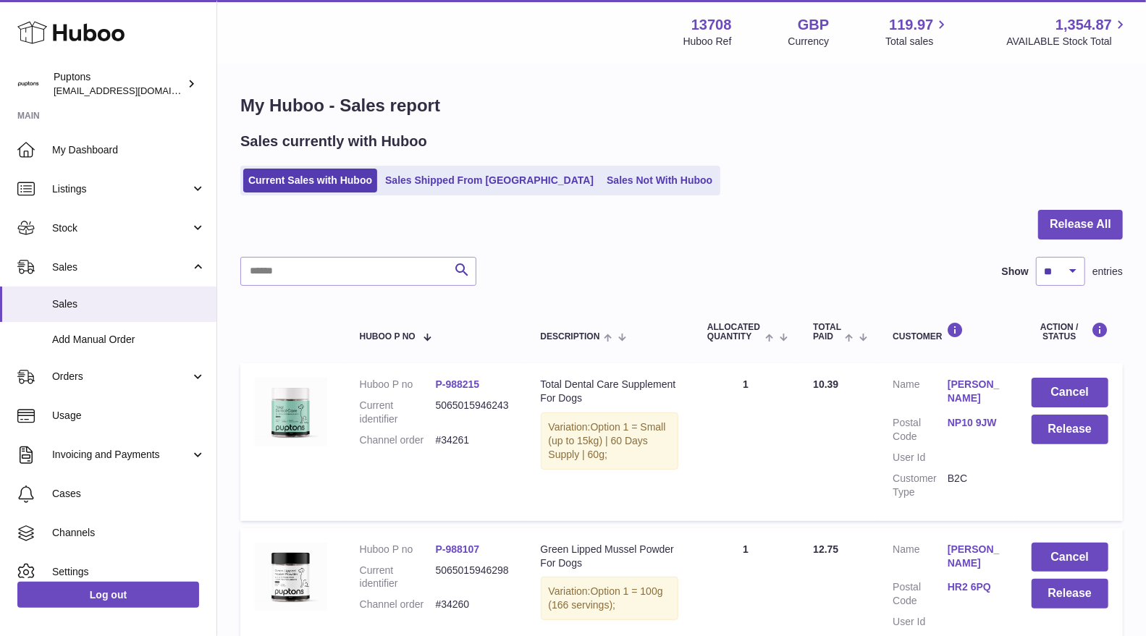
click at [599, 193] on ul "Current Sales with Huboo Sales Shipped From [GEOGRAPHIC_DATA] Sales Not With Hu…" at bounding box center [480, 181] width 480 height 30
click at [601, 190] on link "Sales Not With Huboo" at bounding box center [659, 181] width 116 height 24
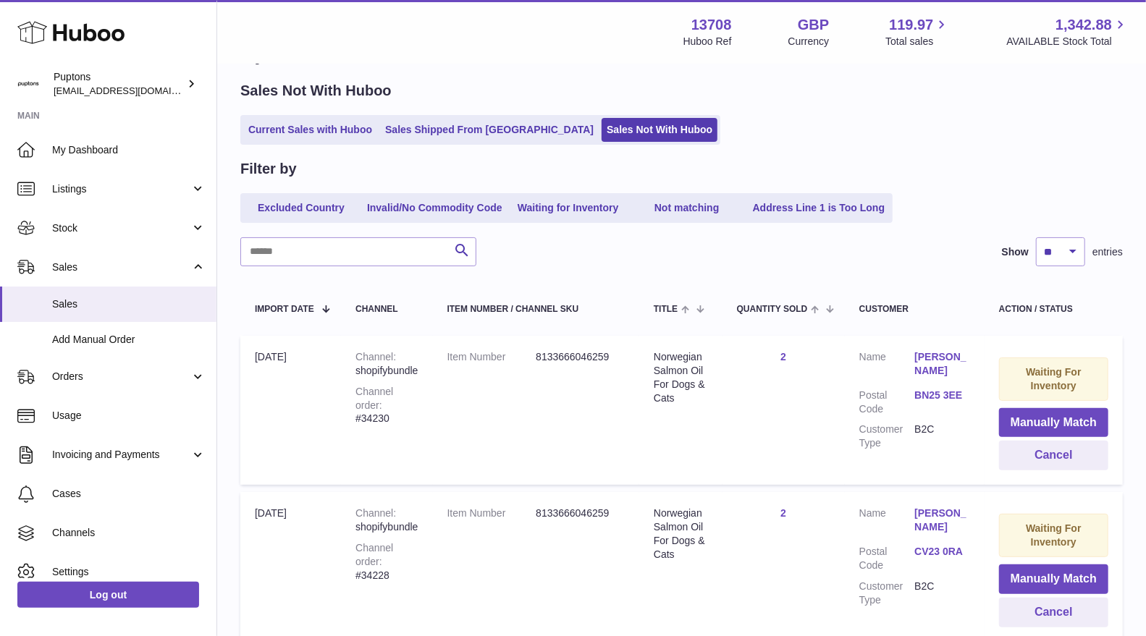
scroll to position [80, 0]
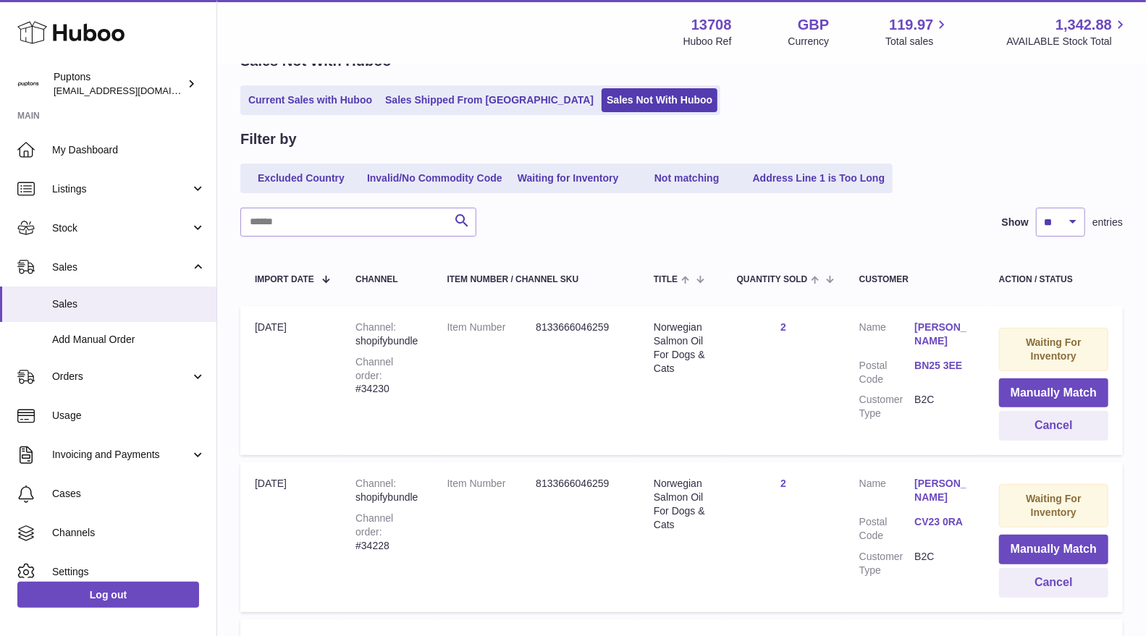
click at [405, 377] on div "Channel order #34230" at bounding box center [386, 375] width 62 height 41
copy div "34230"
click at [1014, 426] on button "Cancel" at bounding box center [1053, 426] width 109 height 30
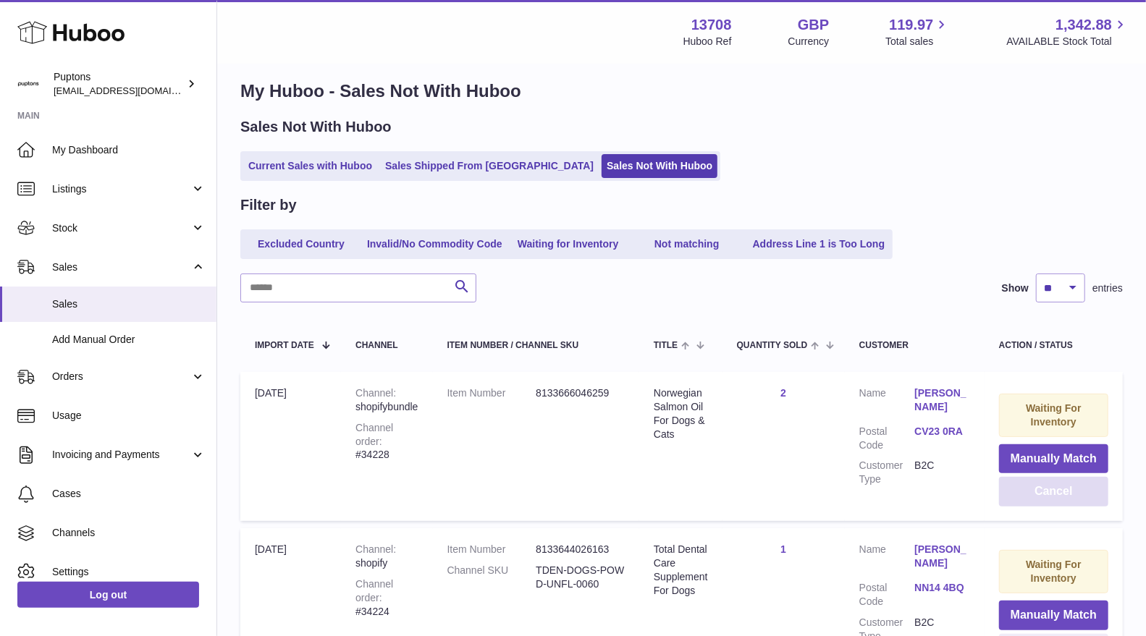
scroll to position [0, 0]
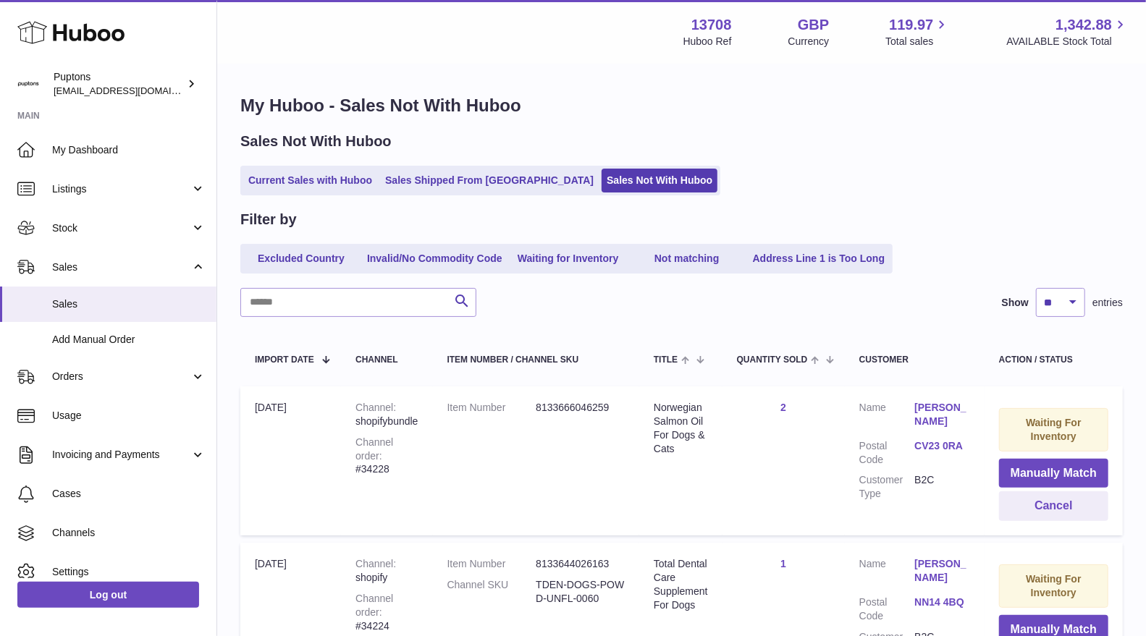
click at [303, 174] on link "Current Sales with Huboo" at bounding box center [310, 181] width 134 height 24
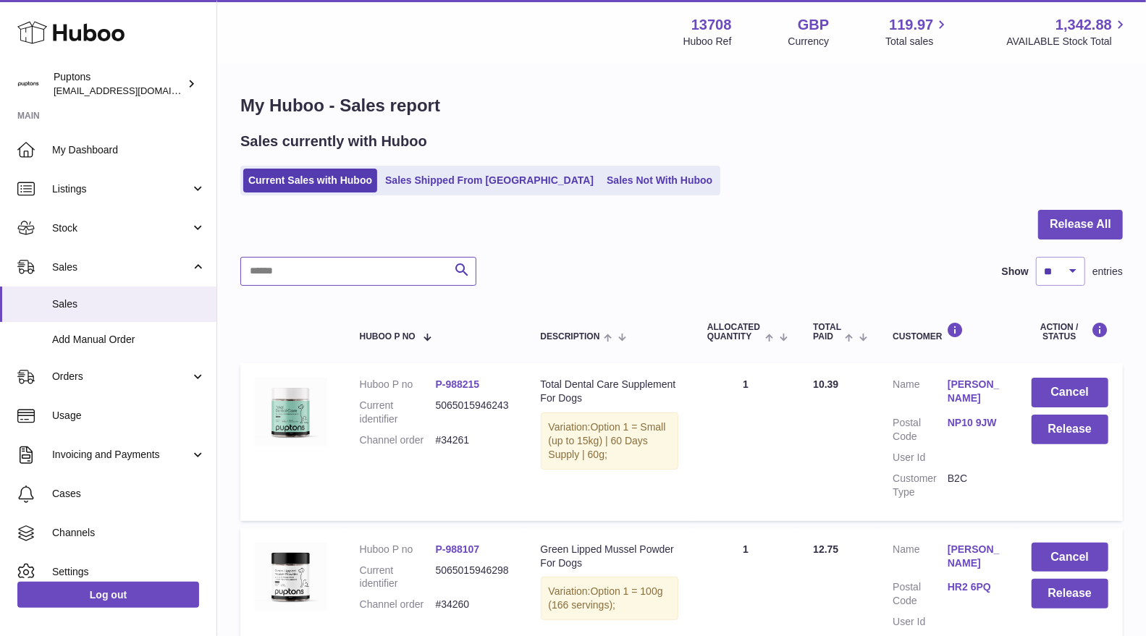
click at [344, 274] on input "text" at bounding box center [358, 271] width 236 height 29
paste input "*****"
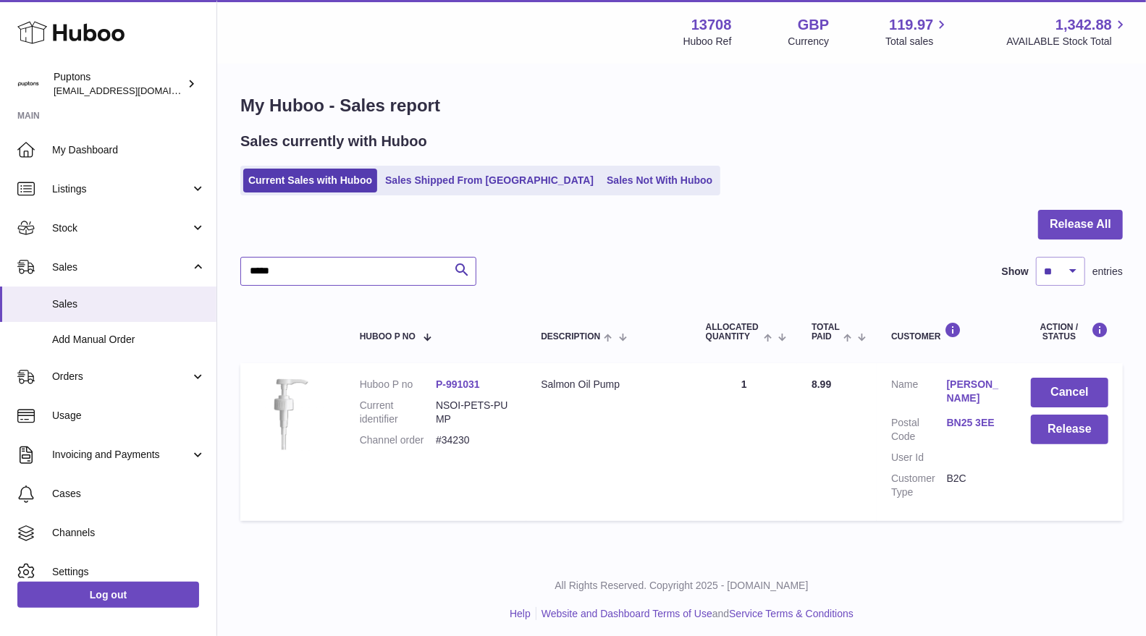
type input "*****"
click at [1047, 397] on button "Cancel" at bounding box center [1069, 393] width 77 height 30
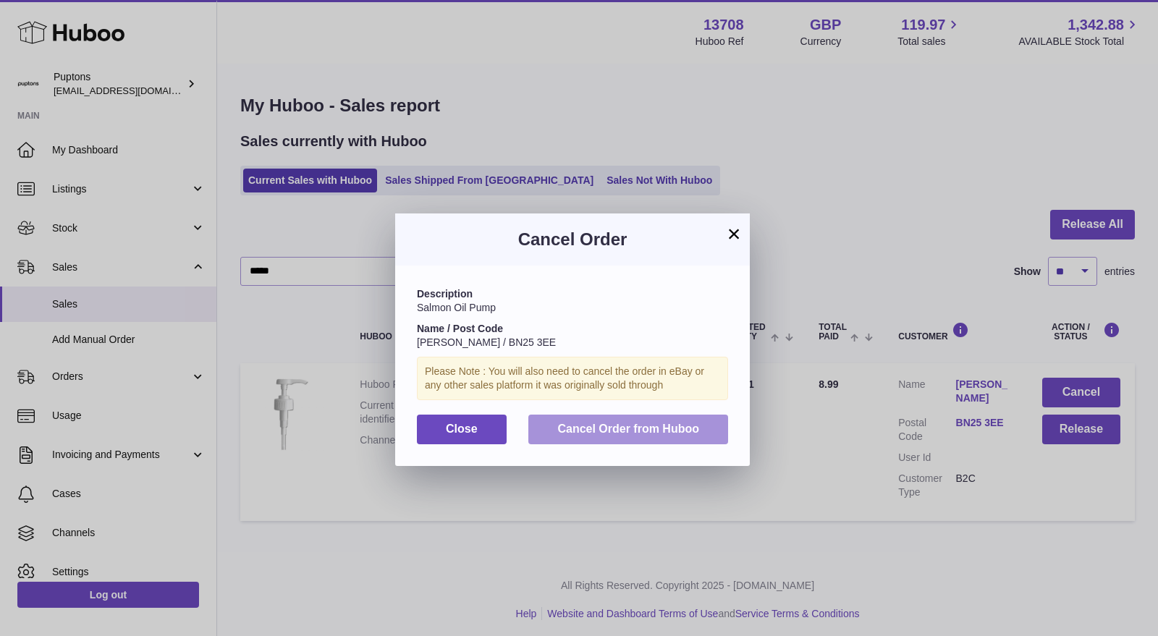
click at [599, 433] on span "Cancel Order from Huboo" at bounding box center [628, 429] width 142 height 12
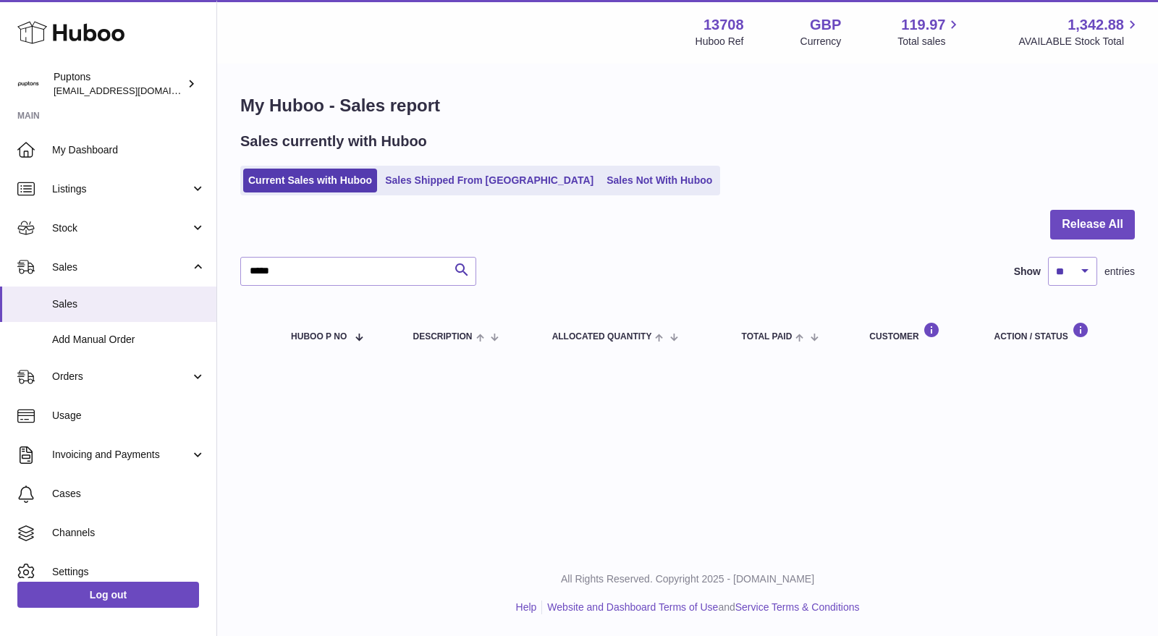
click at [426, 187] on link "Sales Shipped From [GEOGRAPHIC_DATA]" at bounding box center [489, 181] width 219 height 24
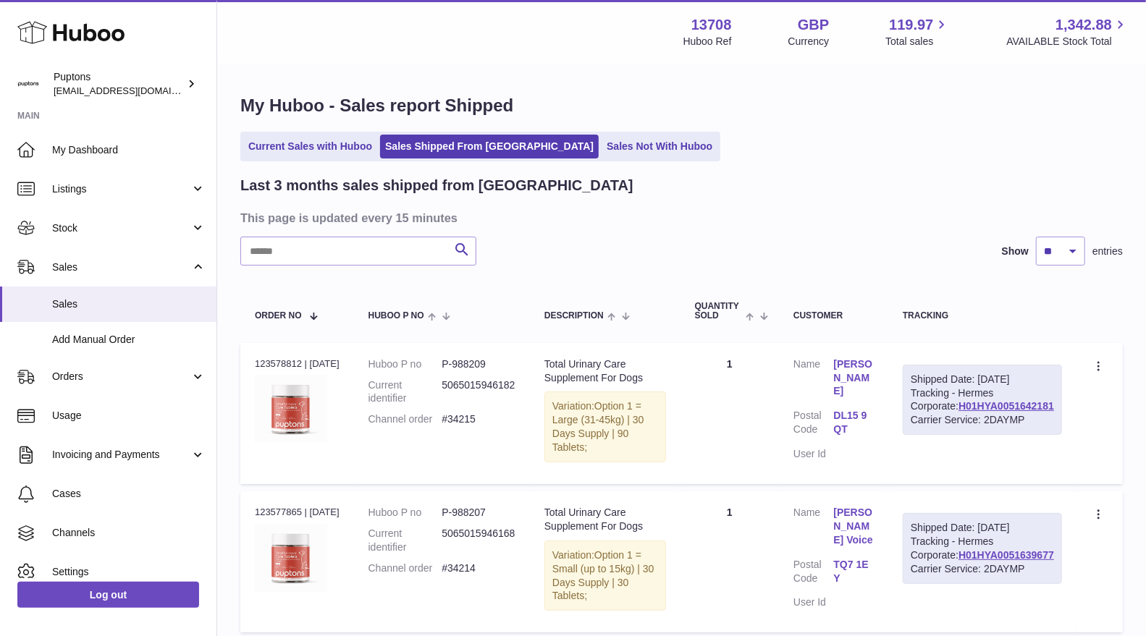
click at [601, 152] on link "Sales Not With Huboo" at bounding box center [659, 147] width 116 height 24
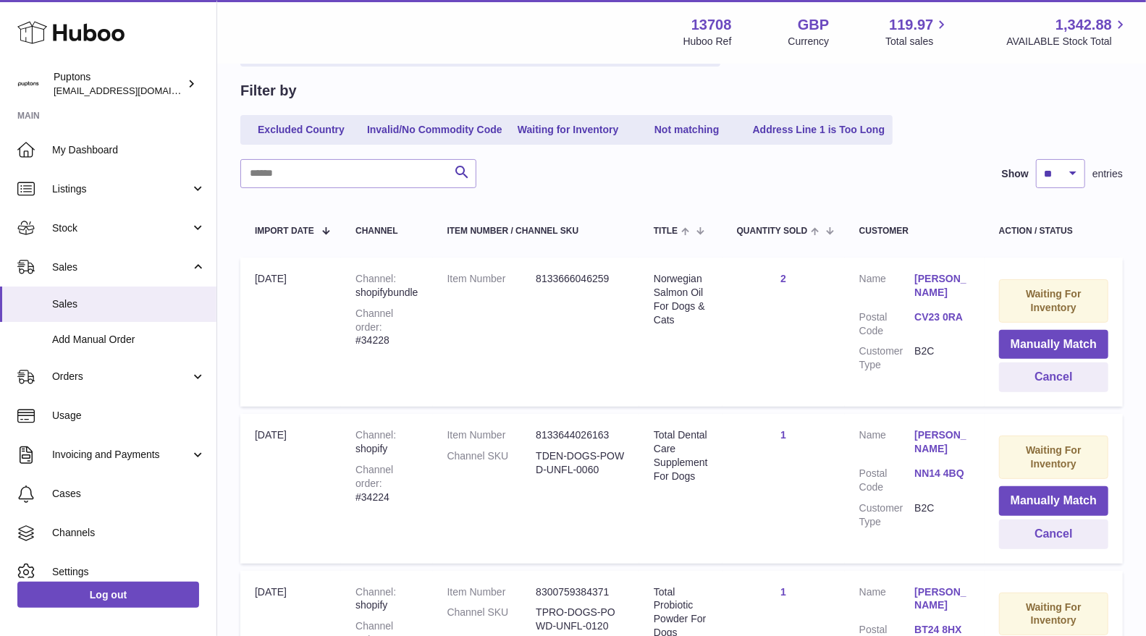
scroll to position [161, 0]
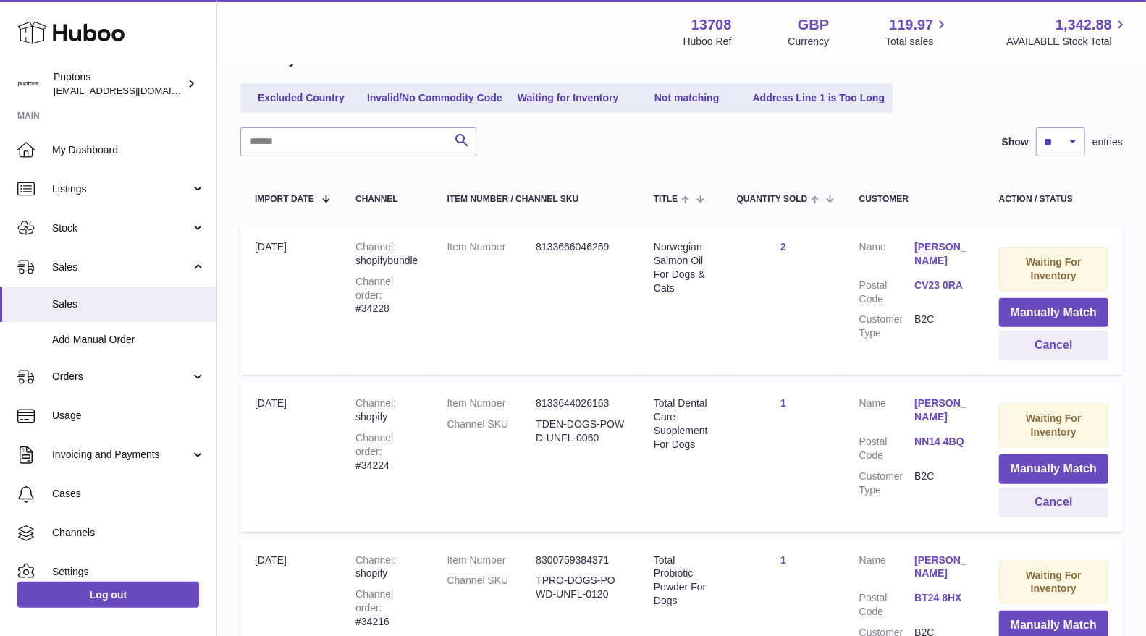
click at [408, 303] on td "Channel shopifybundle Channel order #34228" at bounding box center [386, 300] width 91 height 149
click at [405, 298] on div "Channel order #34228" at bounding box center [386, 295] width 62 height 41
copy div "34228"
click at [1025, 348] on button "Cancel" at bounding box center [1053, 346] width 109 height 30
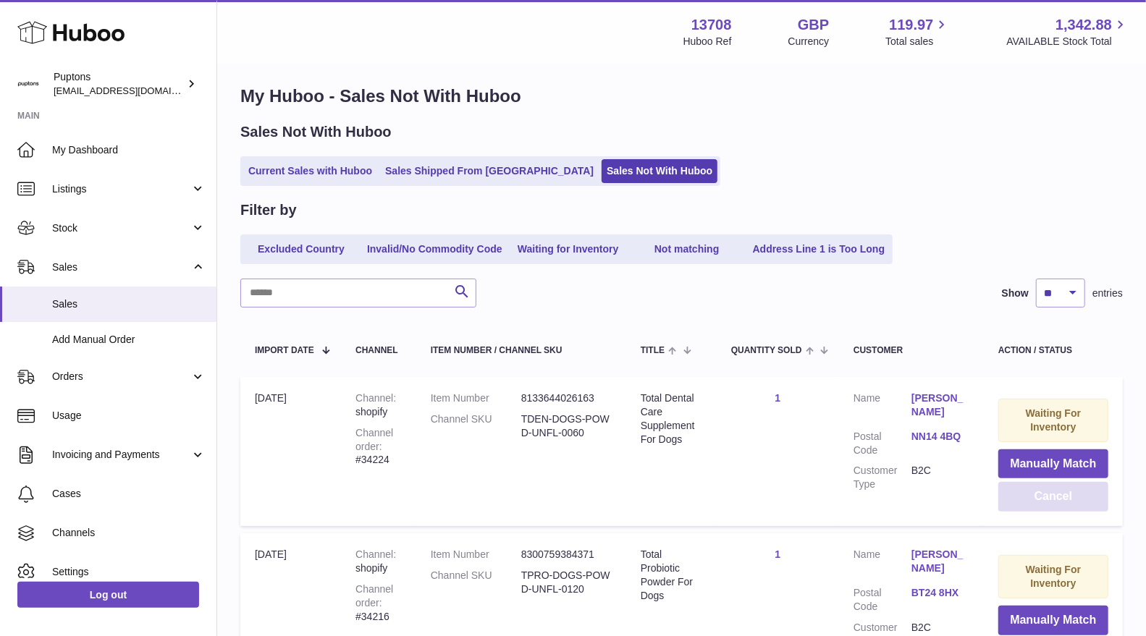
scroll to position [0, 0]
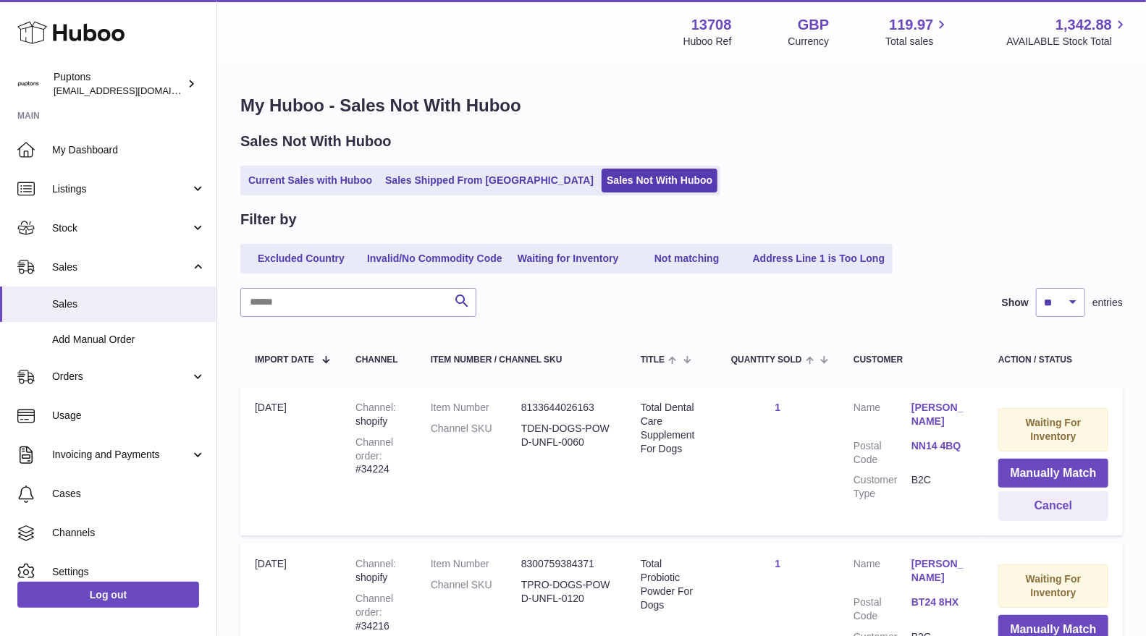
click at [295, 179] on link "Current Sales with Huboo" at bounding box center [310, 181] width 134 height 24
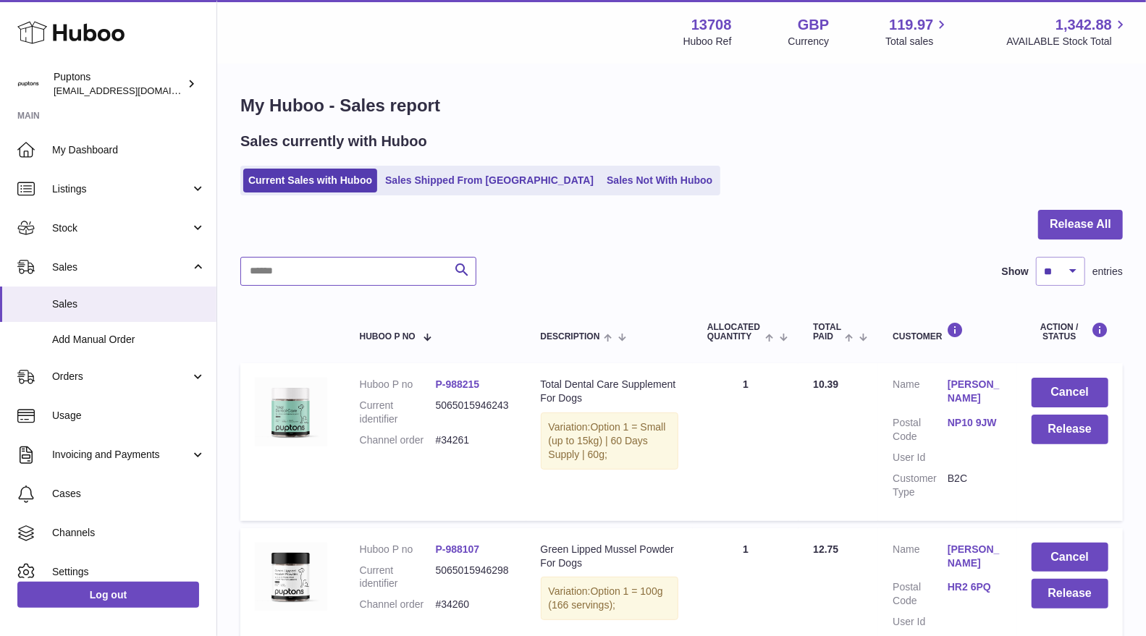
drag, startPoint x: 295, startPoint y: 264, endPoint x: 301, endPoint y: 276, distance: 13.9
click at [295, 264] on input "text" at bounding box center [358, 271] width 236 height 29
paste input "*****"
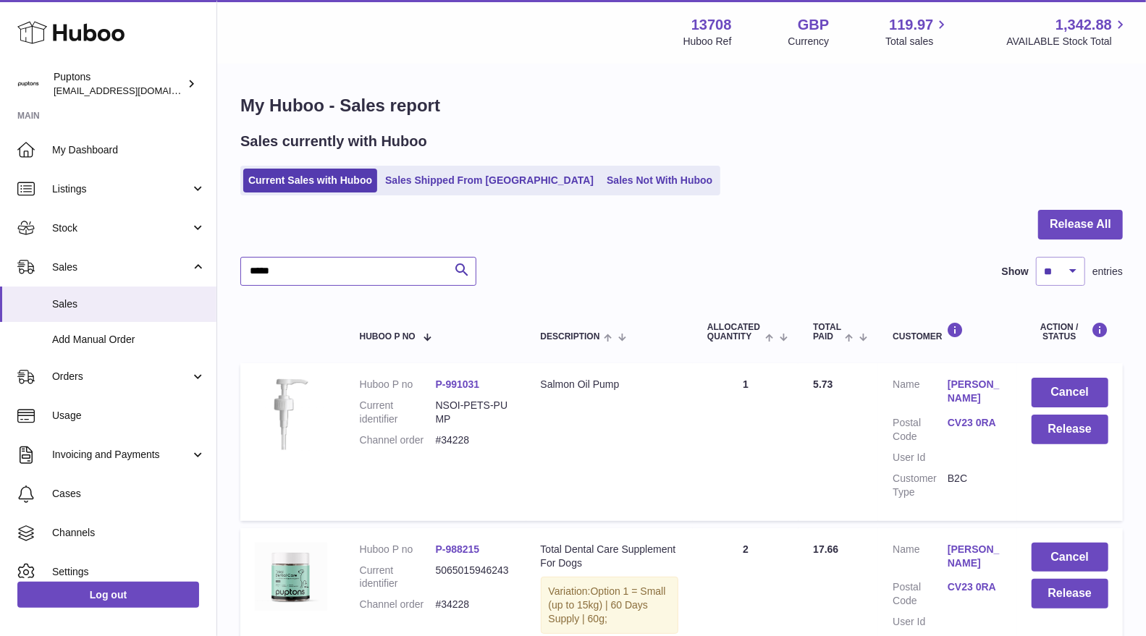
scroll to position [80, 0]
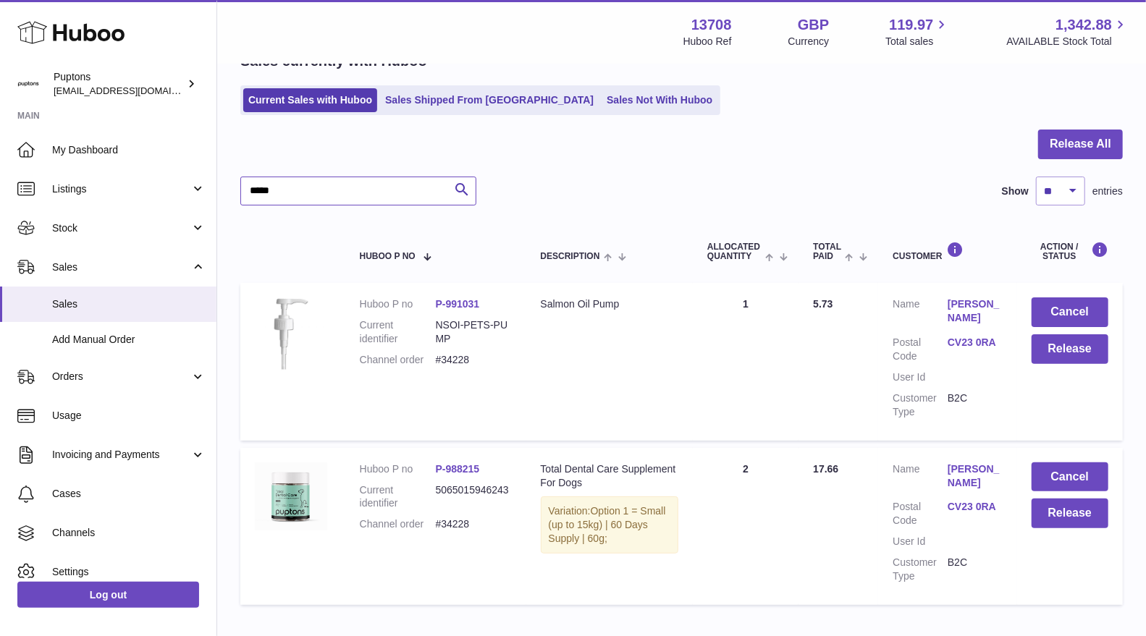
type input "*****"
click at [1088, 318] on button "Cancel" at bounding box center [1069, 312] width 77 height 30
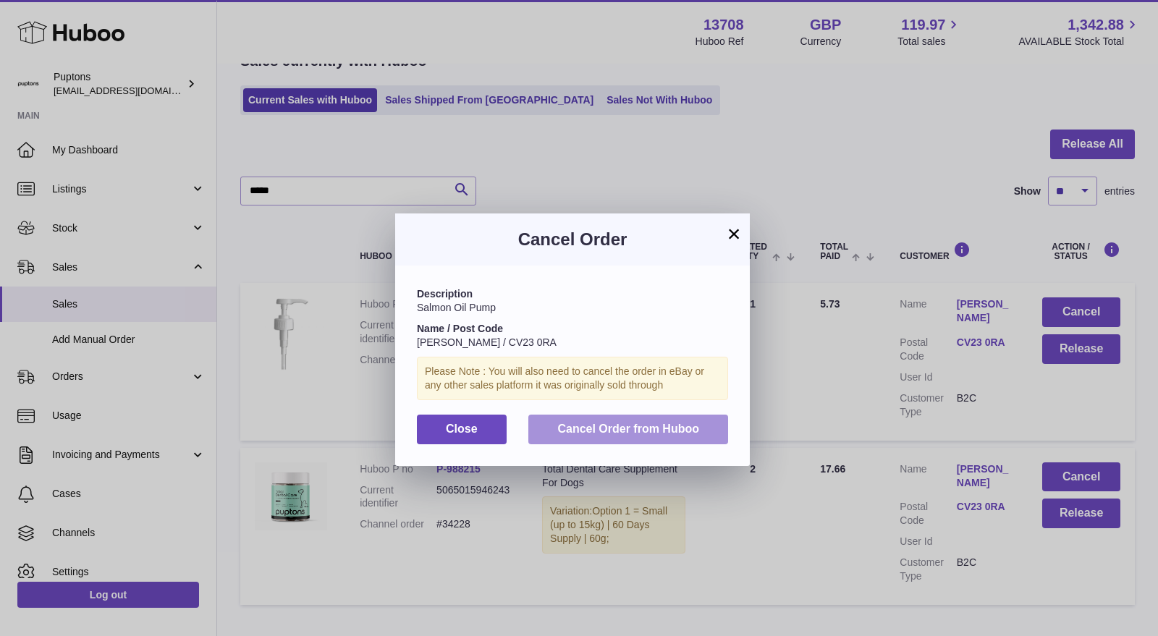
click at [663, 439] on button "Cancel Order from Huboo" at bounding box center [628, 430] width 200 height 30
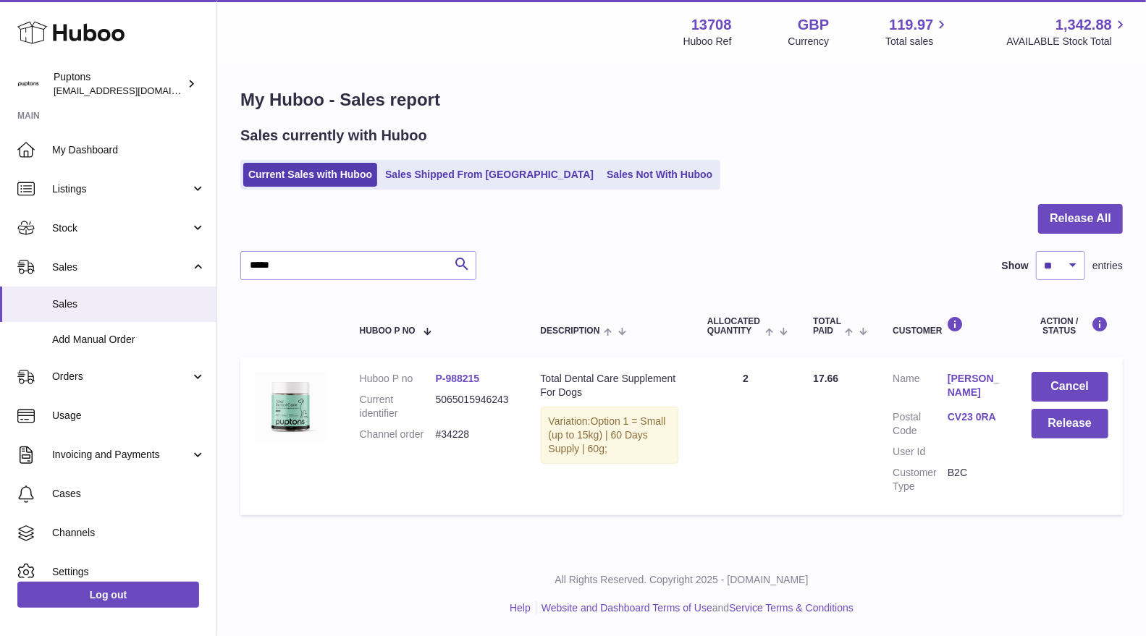
scroll to position [6, 0]
click at [1040, 387] on button "Cancel" at bounding box center [1069, 387] width 77 height 30
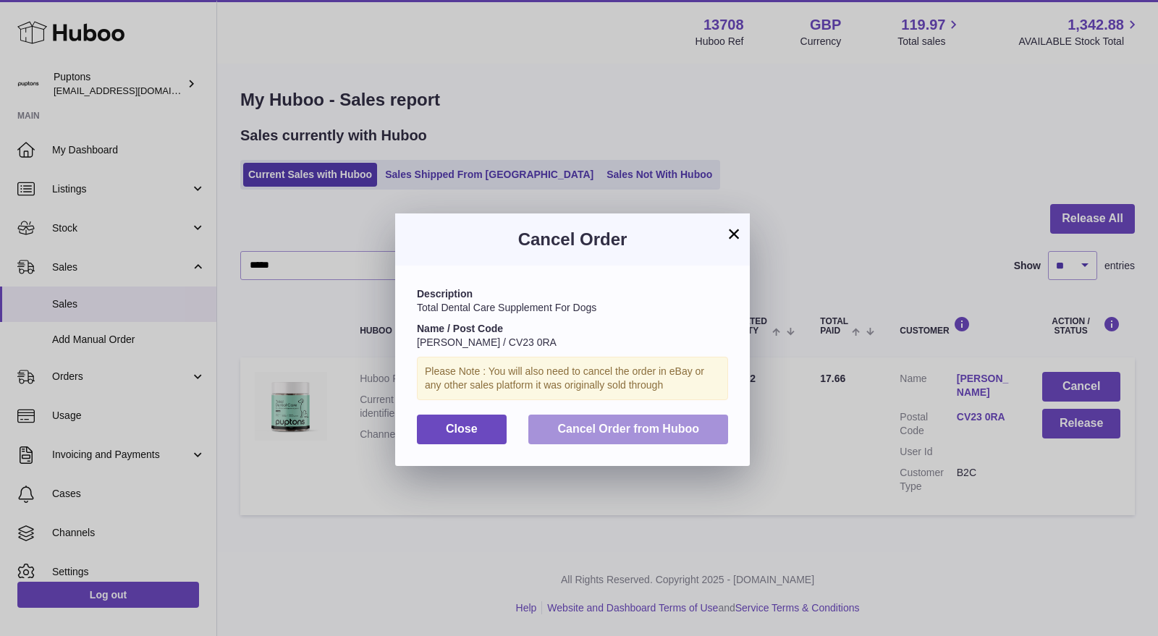
click at [638, 429] on span "Cancel Order from Huboo" at bounding box center [628, 429] width 142 height 12
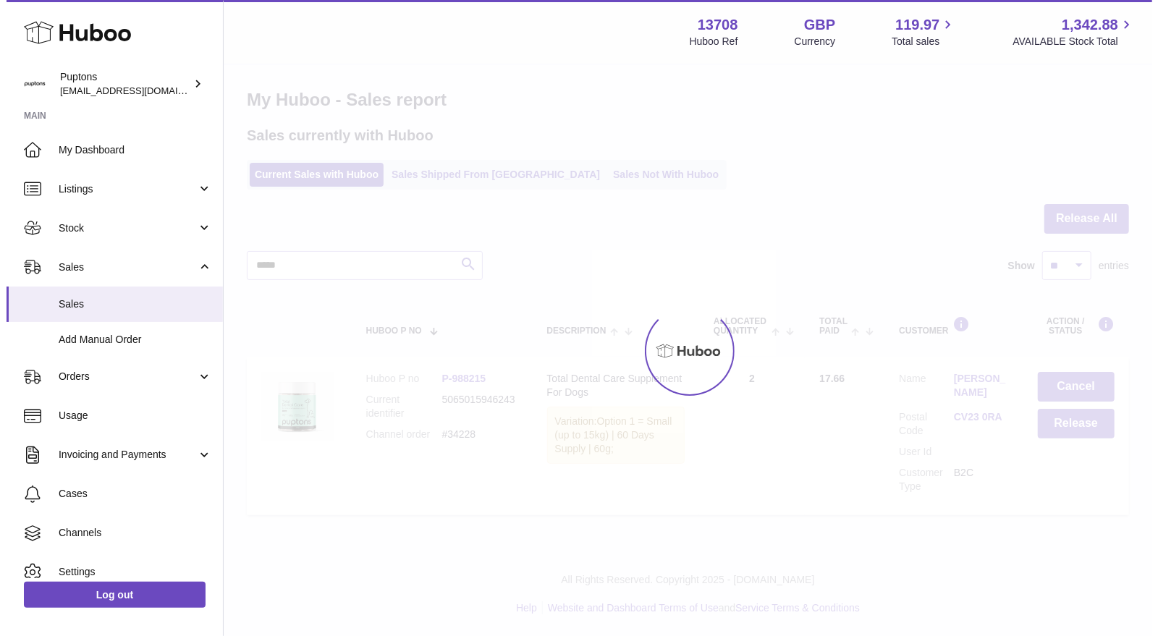
scroll to position [0, 0]
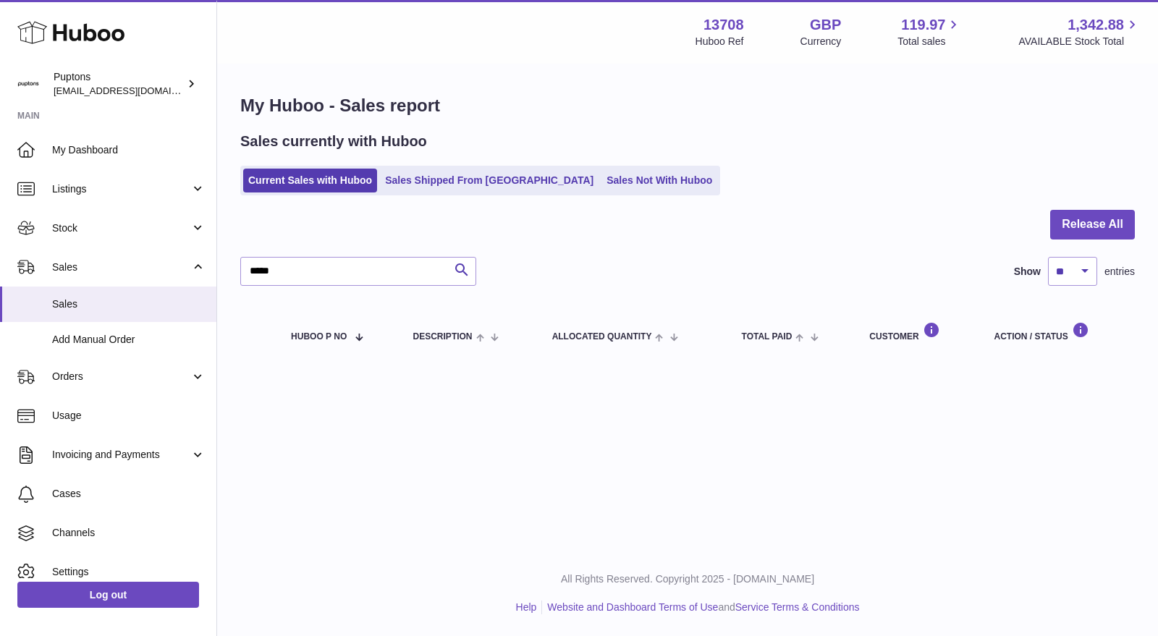
click at [601, 172] on link "Sales Not With Huboo" at bounding box center [659, 181] width 116 height 24
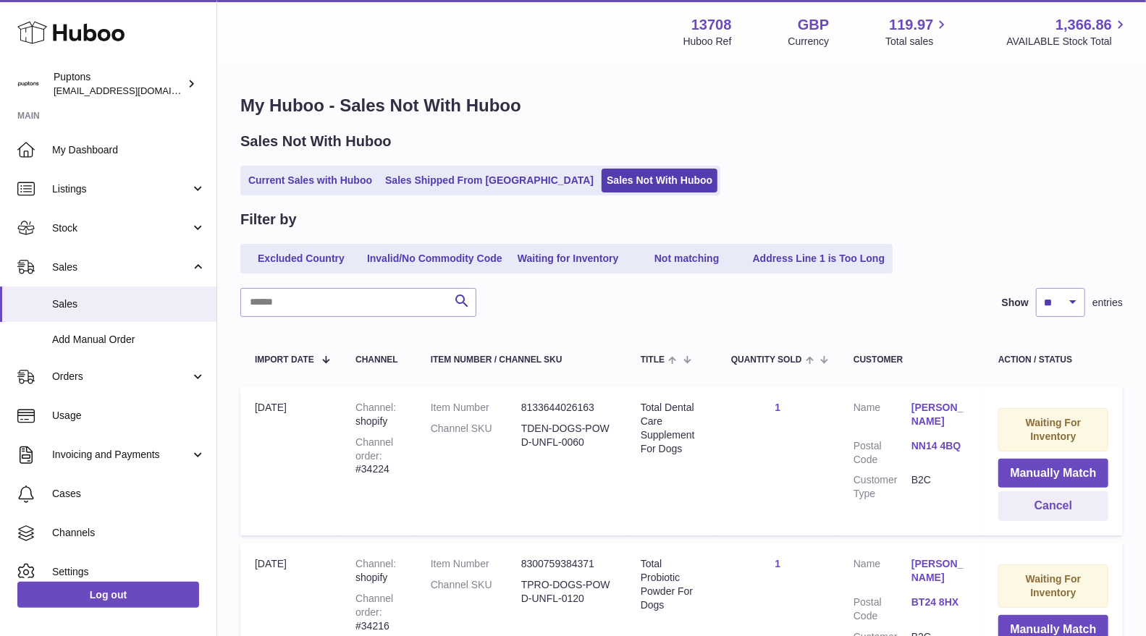
scroll to position [161, 0]
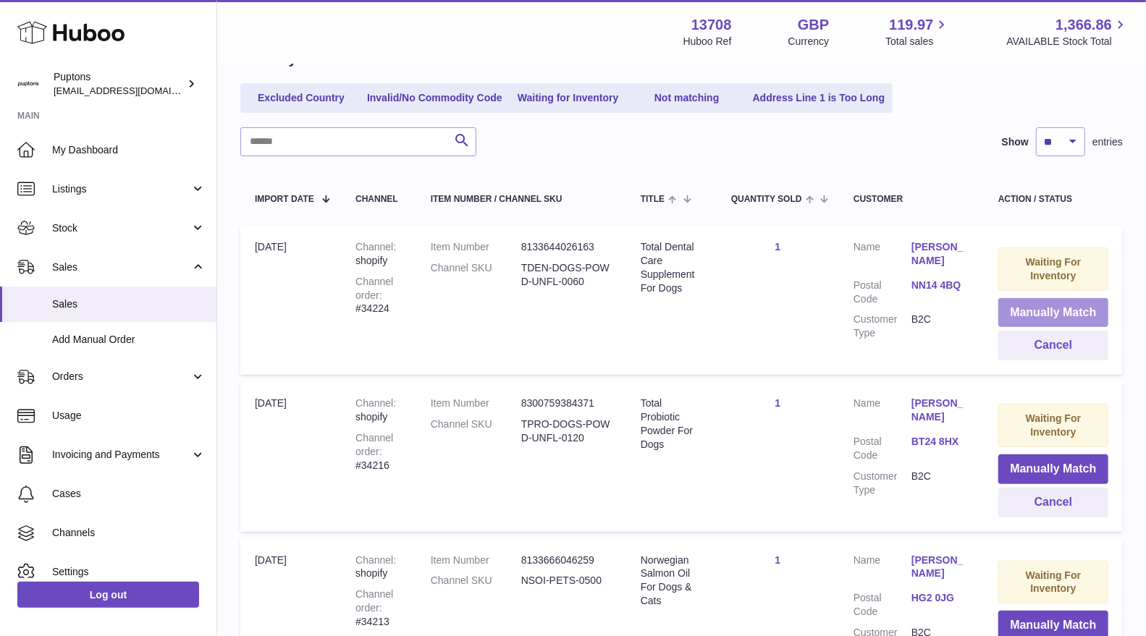
click at [1035, 305] on button "Manually Match" at bounding box center [1053, 313] width 110 height 30
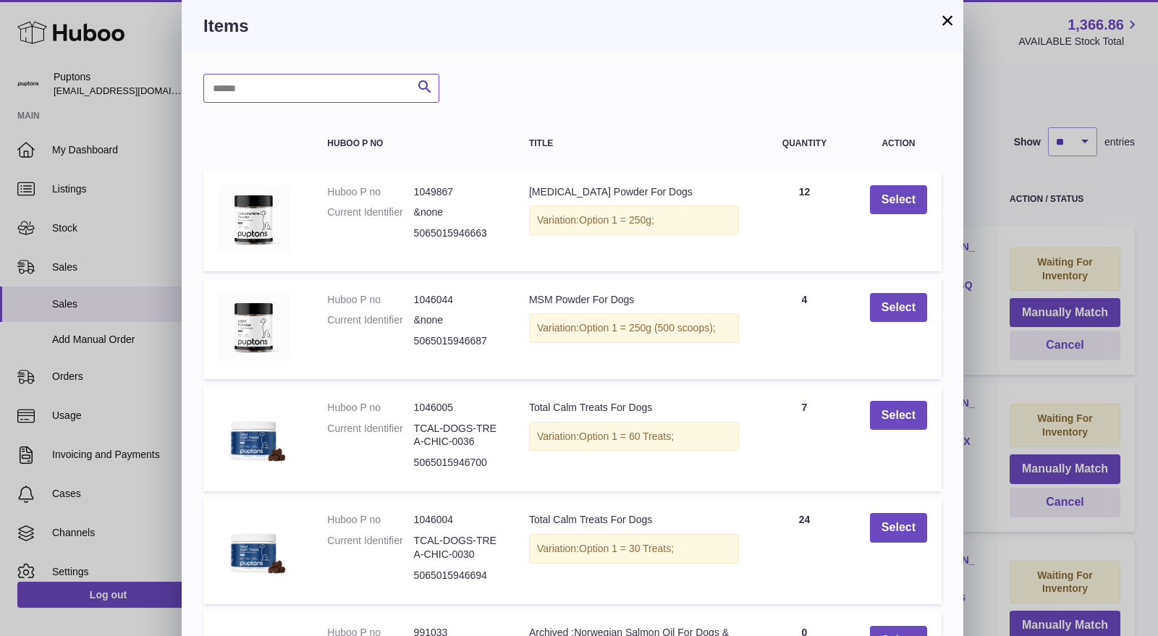
click at [335, 77] on input "text" at bounding box center [321, 88] width 236 height 29
type input "******"
click at [419, 97] on button "Search" at bounding box center [424, 88] width 29 height 29
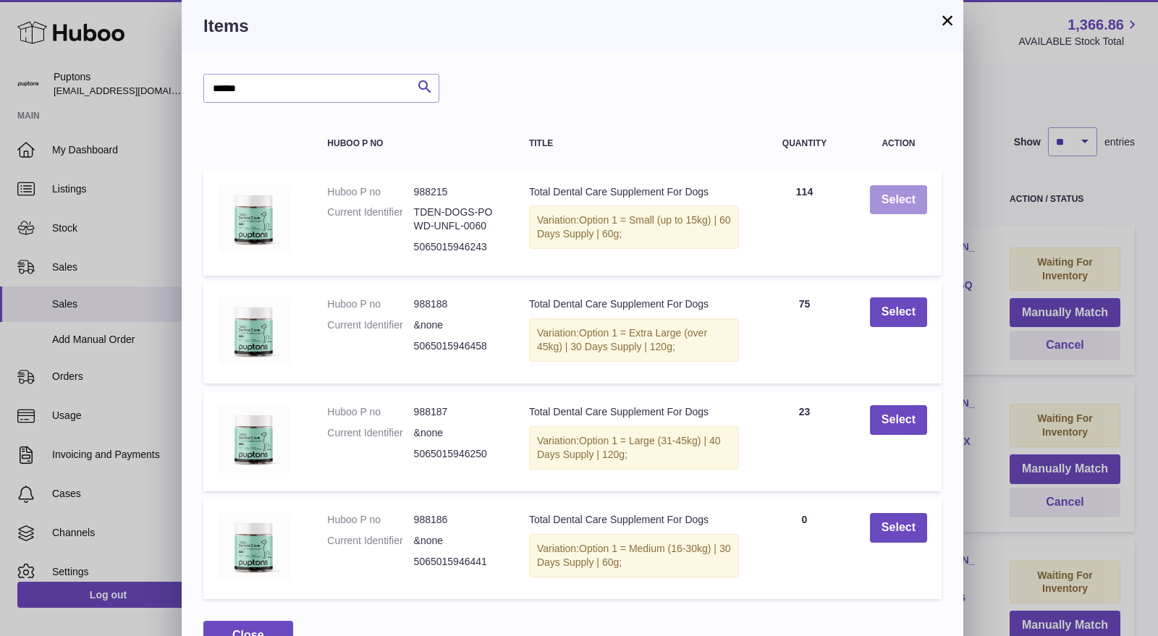
click at [899, 193] on button "Select" at bounding box center [898, 200] width 57 height 30
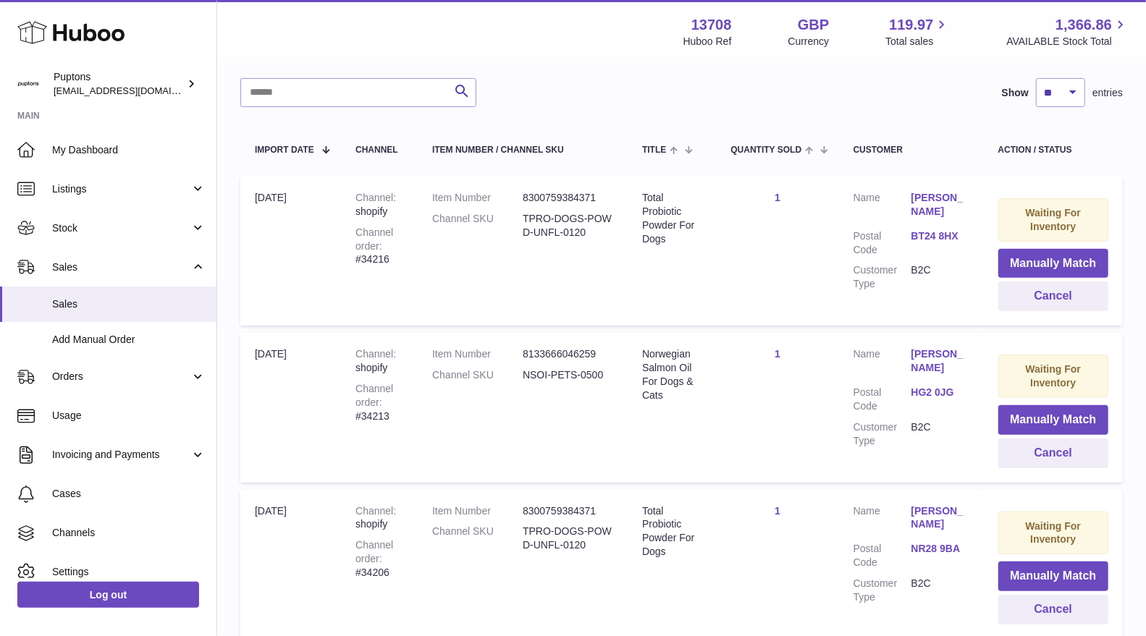
scroll to position [228, 0]
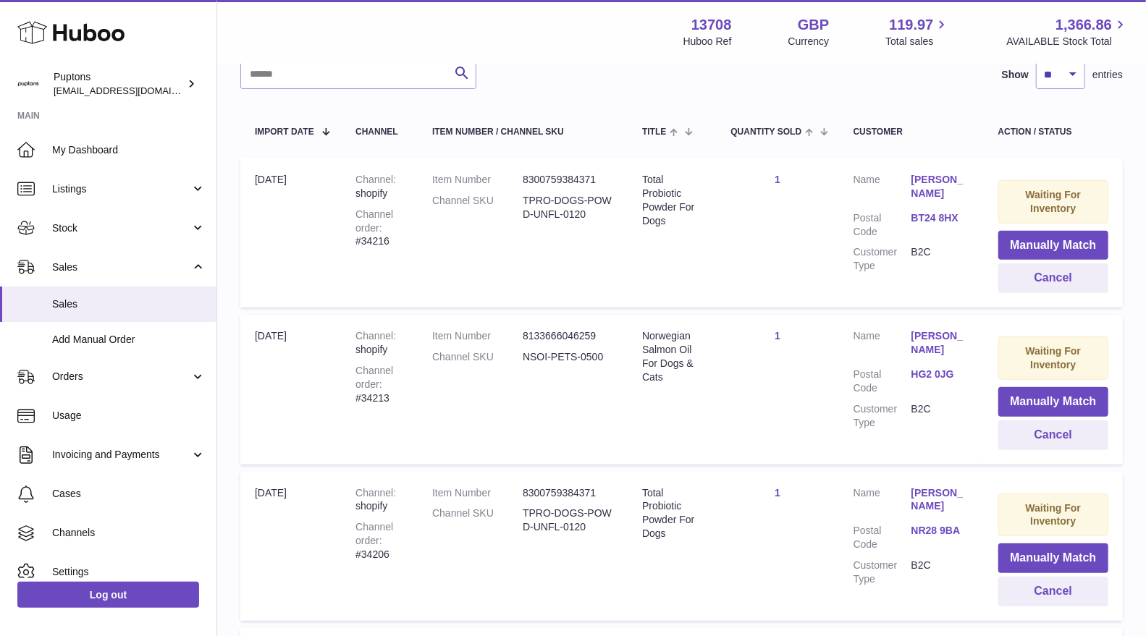
click at [388, 396] on div "Channel order #34213" at bounding box center [379, 384] width 48 height 41
click at [381, 397] on div "Channel order #34213" at bounding box center [379, 384] width 48 height 41
copy div "34213"
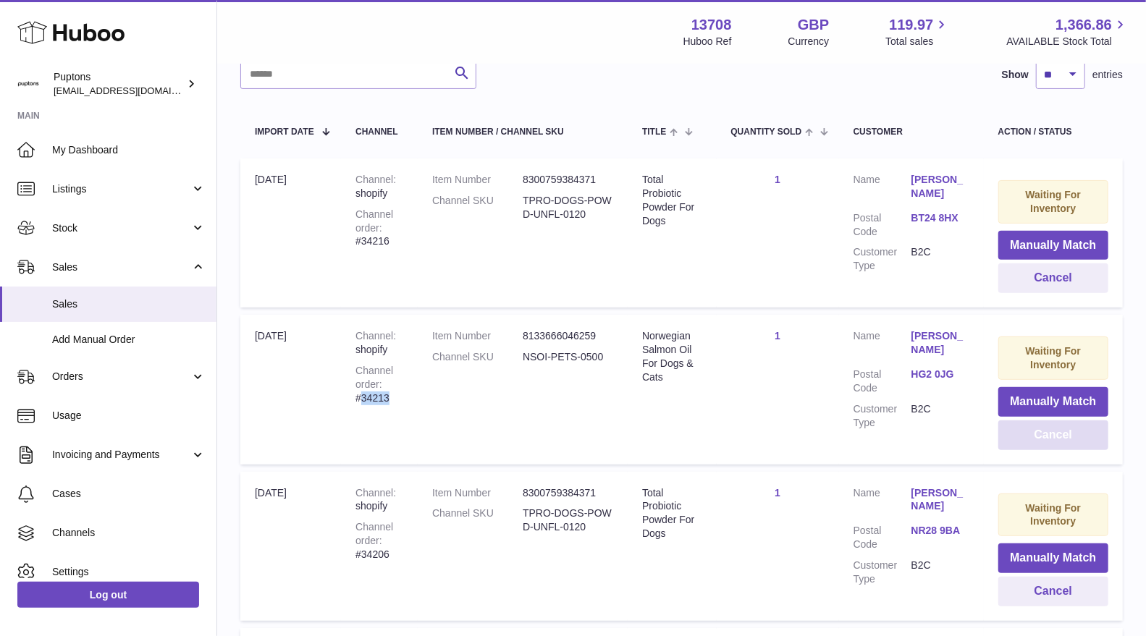
click at [1005, 431] on button "Cancel" at bounding box center [1053, 436] width 110 height 30
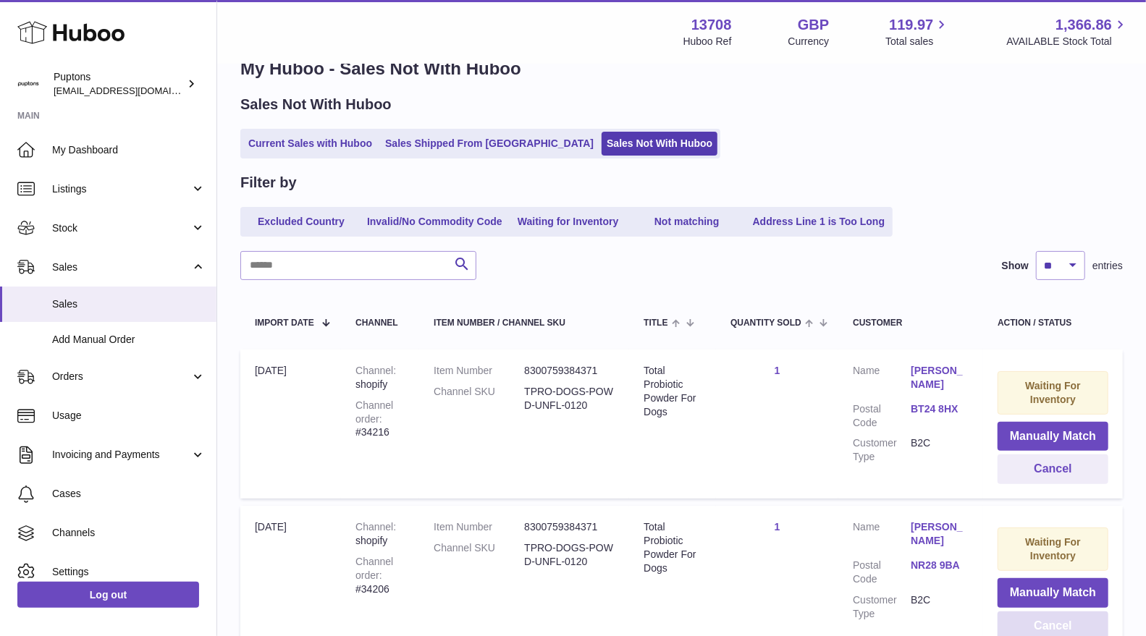
scroll to position [0, 0]
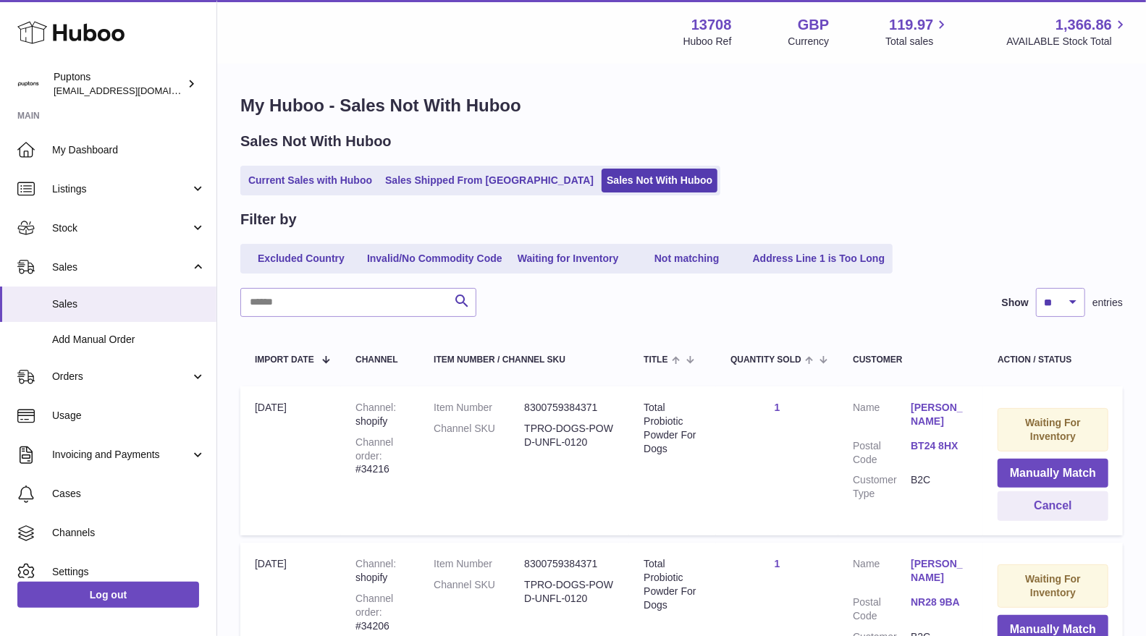
click at [287, 194] on ul "Current Sales with Huboo Sales Shipped From Huboo Sales Not With Huboo" at bounding box center [480, 181] width 480 height 30
drag, startPoint x: 287, startPoint y: 194, endPoint x: 282, endPoint y: 187, distance: 8.4
click at [284, 194] on ul "Current Sales with Huboo Sales Shipped From Huboo Sales Not With Huboo" at bounding box center [480, 181] width 480 height 30
click at [282, 187] on link "Current Sales with Huboo" at bounding box center [310, 181] width 134 height 24
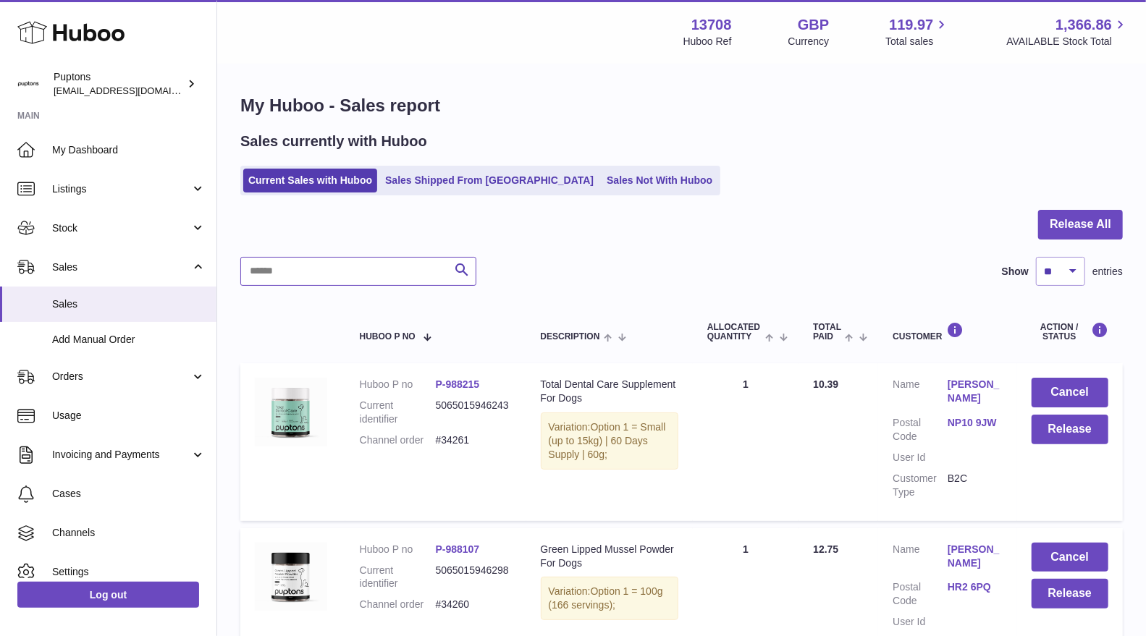
click at [313, 279] on input "text" at bounding box center [358, 271] width 236 height 29
paste input "*****"
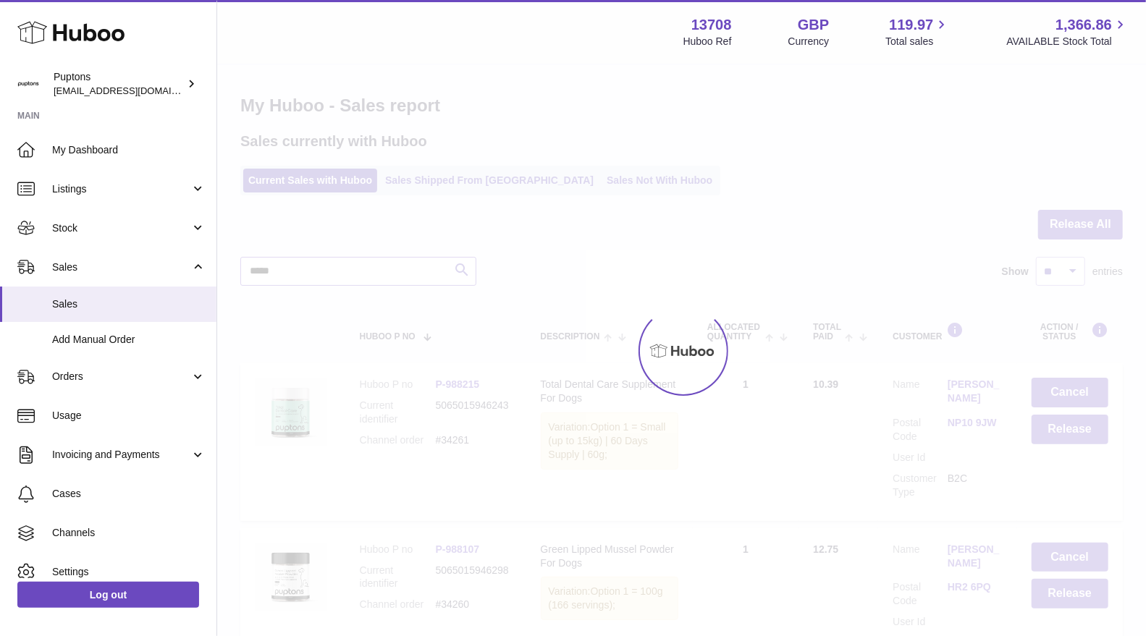
type input "*****"
click at [468, 262] on div at bounding box center [681, 350] width 929 height 571
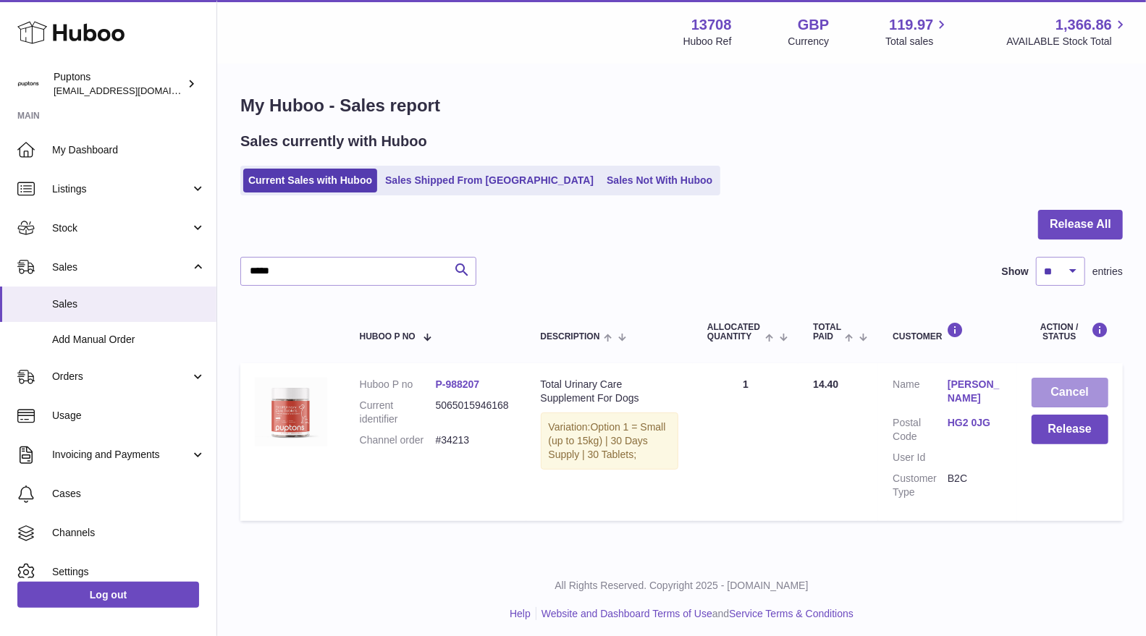
click at [1055, 392] on button "Cancel" at bounding box center [1069, 393] width 77 height 30
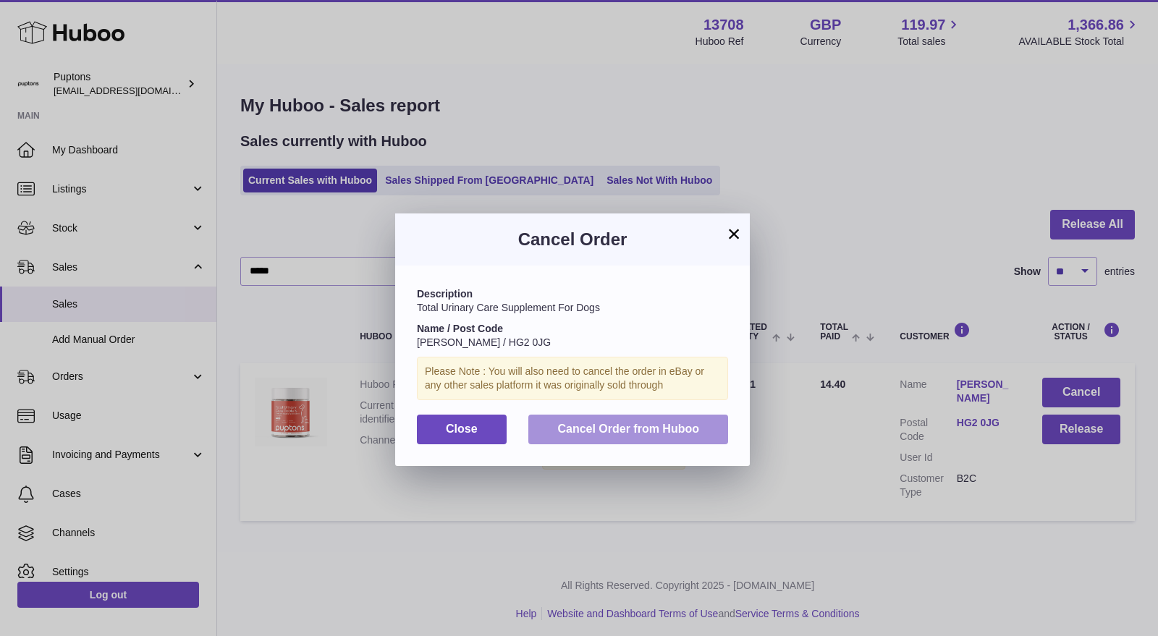
click at [643, 416] on button "Cancel Order from Huboo" at bounding box center [628, 430] width 200 height 30
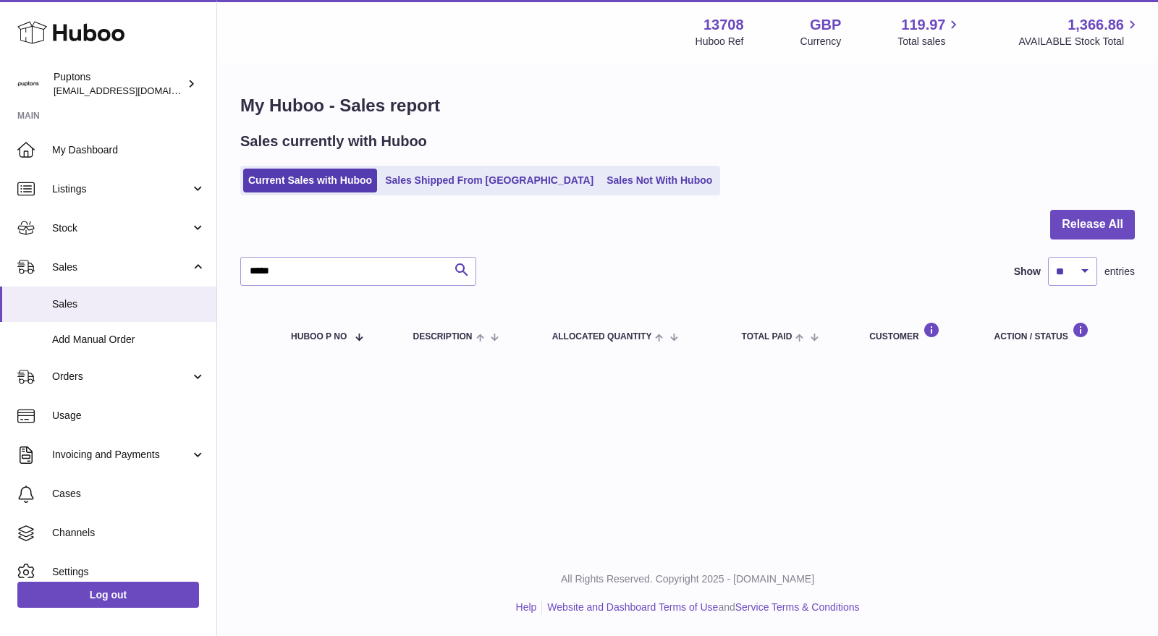
click at [617, 186] on link "Sales Not With Huboo" at bounding box center [659, 181] width 116 height 24
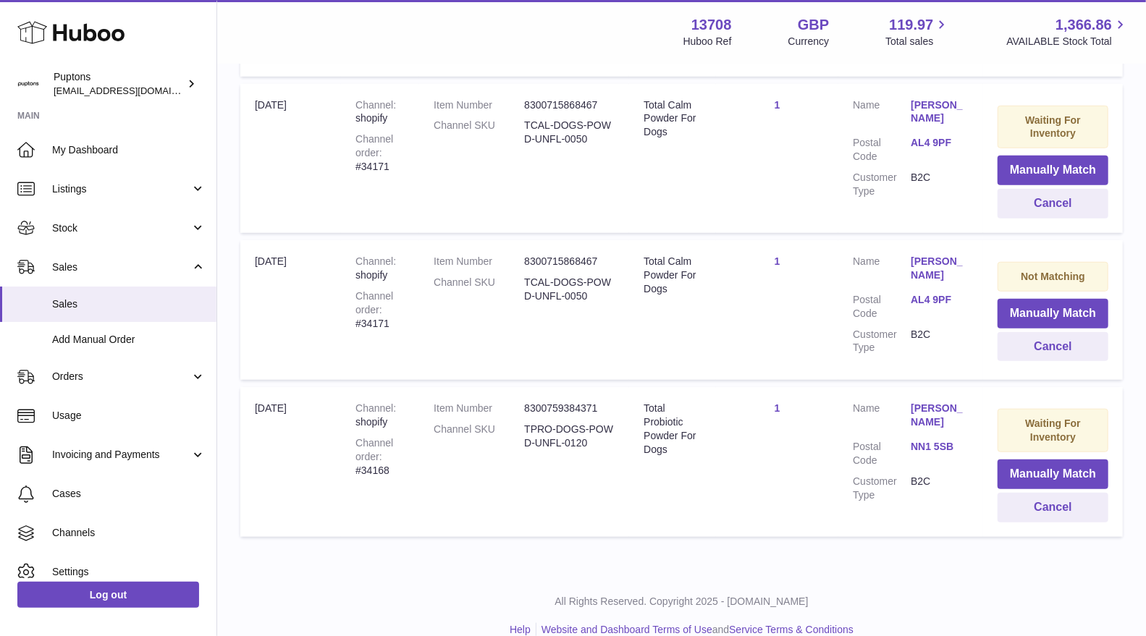
scroll to position [635, 0]
